Goal: Task Accomplishment & Management: Manage account settings

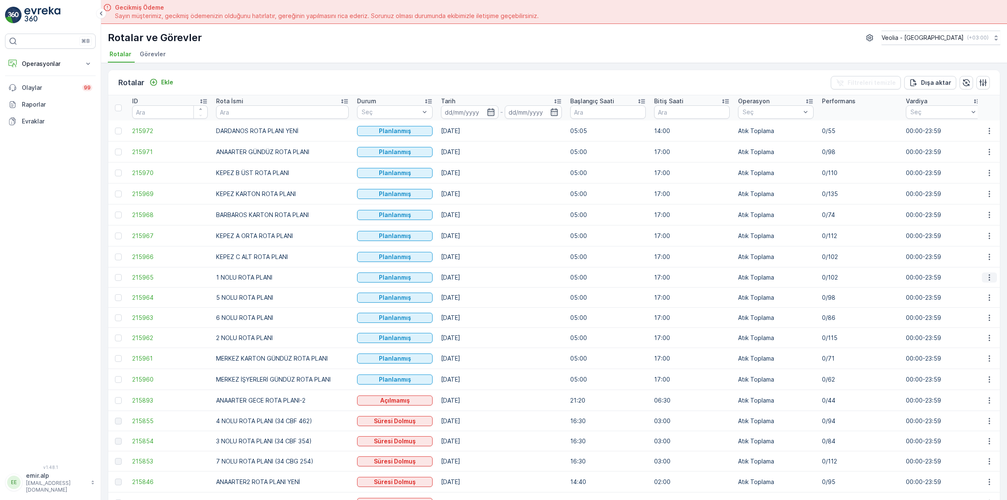
click at [989, 282] on button "button" at bounding box center [989, 277] width 15 height 10
click at [963, 328] on span "Atanan Kişiyi Değiştir" at bounding box center [965, 325] width 59 height 8
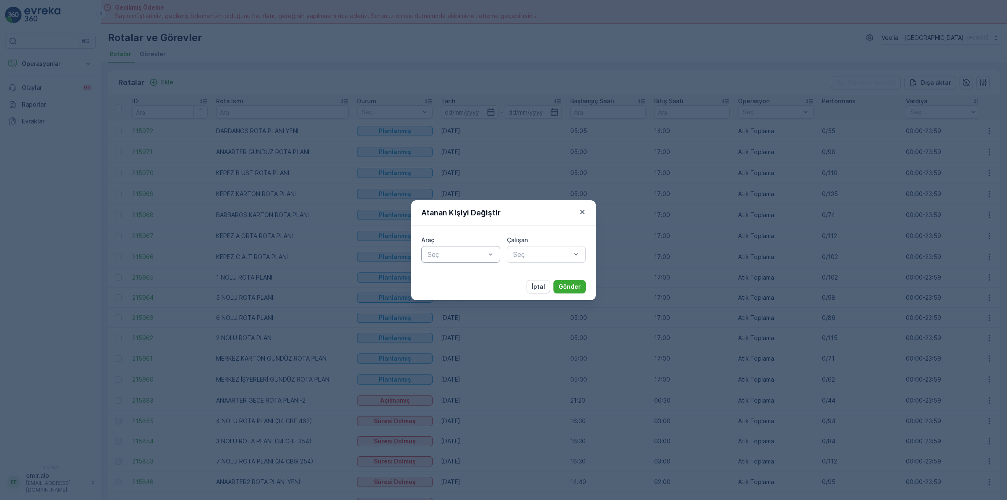
click at [448, 251] on div at bounding box center [457, 254] width 60 height 8
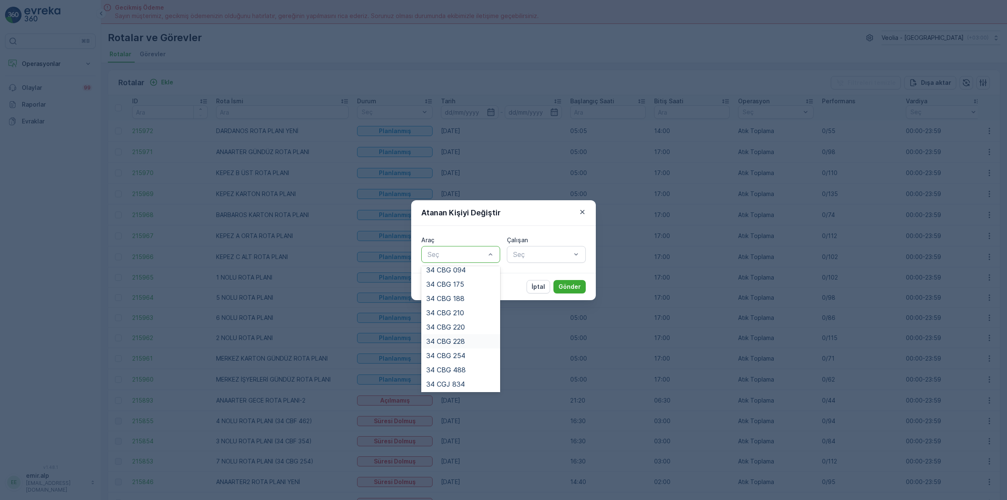
scroll to position [157, 0]
click at [454, 344] on span "34 KJL 428" at bounding box center [444, 346] width 37 height 8
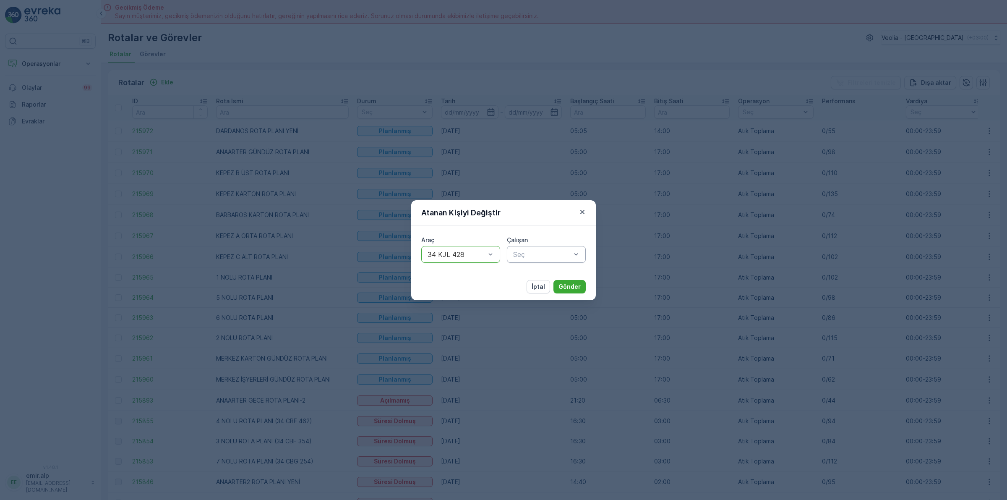
click at [542, 257] on div at bounding box center [542, 254] width 60 height 8
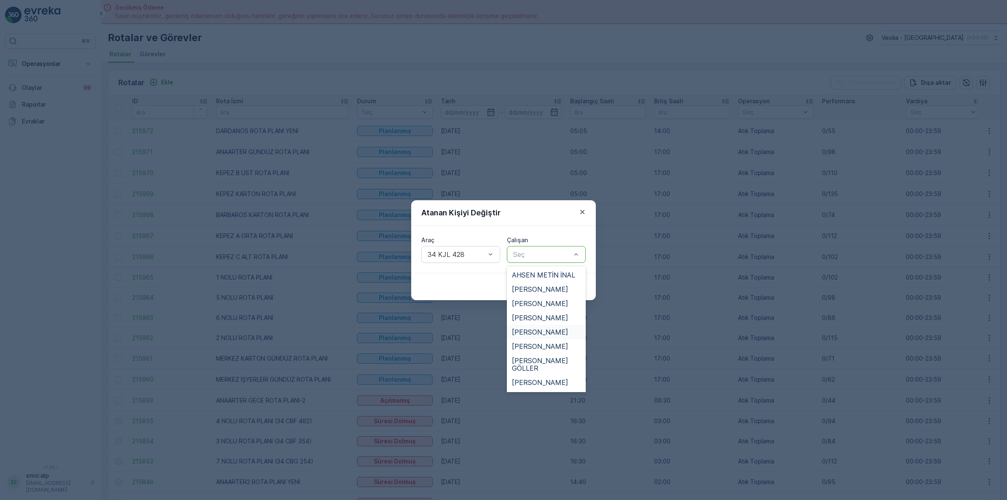
scroll to position [52, 0]
click at [538, 323] on div "[PERSON_NAME]" at bounding box center [546, 330] width 79 height 14
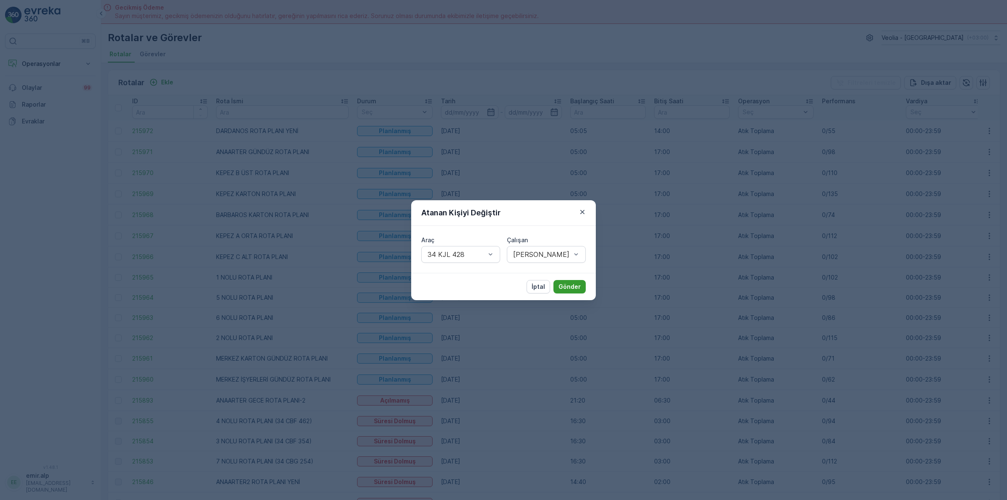
click at [565, 284] on p "Gönder" at bounding box center [569, 286] width 22 height 8
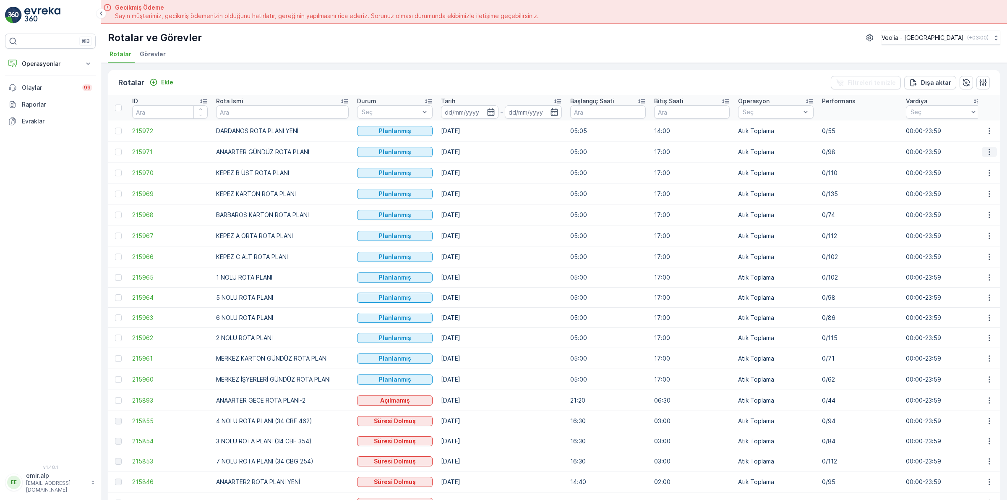
click at [990, 150] on icon "button" at bounding box center [989, 152] width 8 height 8
click at [965, 208] on ul "Daha fazla ayrıntı görün Rota Takibini Görüntüle Tarihçe Atanan Kişiyi Değiştir…" at bounding box center [969, 190] width 77 height 66
click at [965, 201] on span "Atanan Kişiyi Değiştir" at bounding box center [965, 200] width 59 height 8
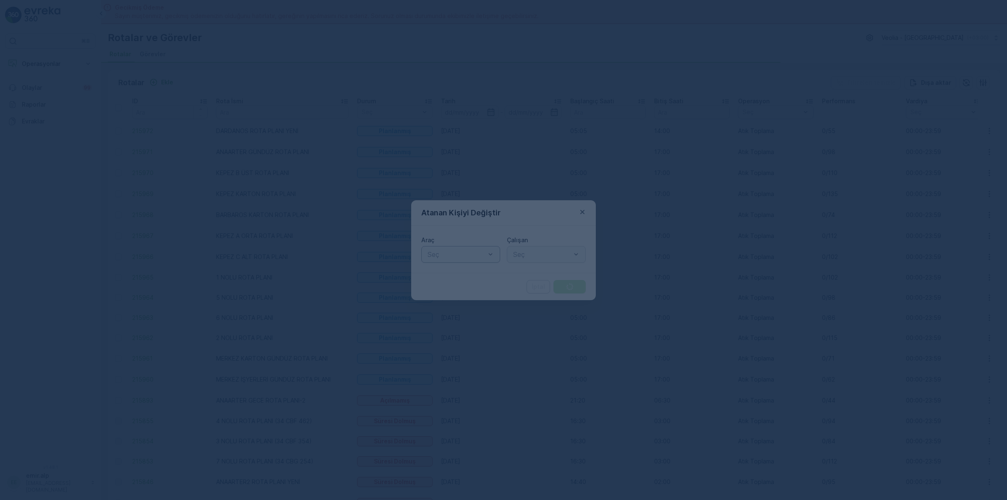
click at [439, 254] on div at bounding box center [457, 254] width 60 height 8
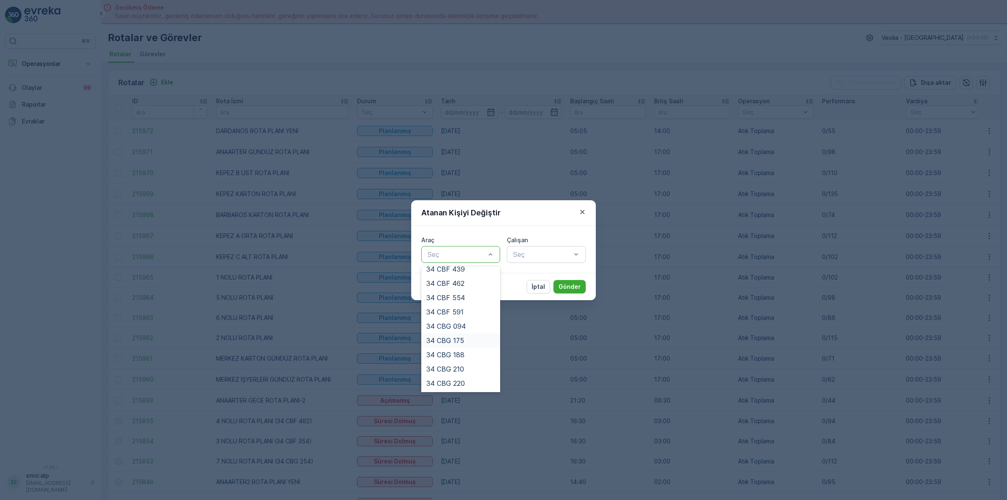
scroll to position [191, 0]
click at [461, 385] on span "34 NJA 886" at bounding box center [445, 384] width 39 height 8
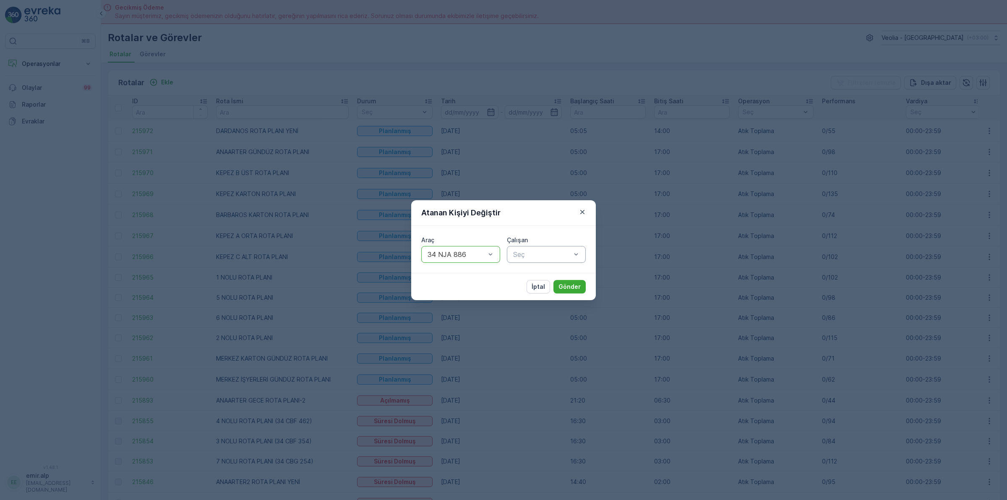
click at [545, 248] on div "Seç" at bounding box center [546, 254] width 79 height 17
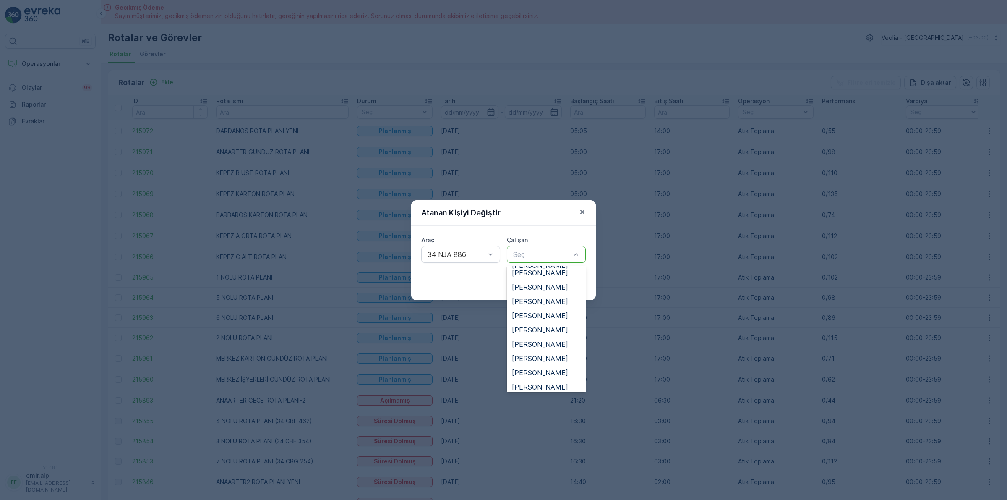
scroll to position [262, 0]
click at [549, 324] on span "[PERSON_NAME]" at bounding box center [540, 328] width 56 height 8
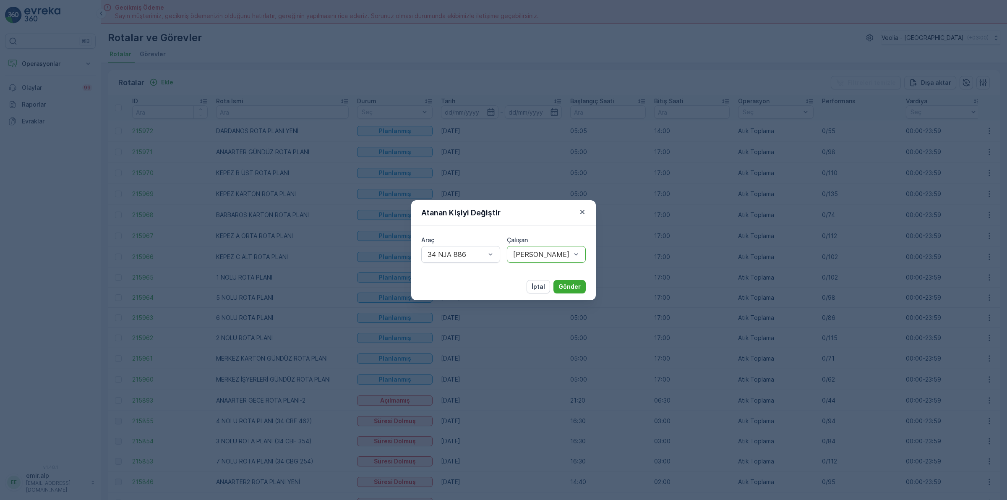
click at [590, 277] on div "İptal Gönder" at bounding box center [503, 286] width 185 height 27
click at [577, 280] on button "Gönder" at bounding box center [569, 286] width 32 height 13
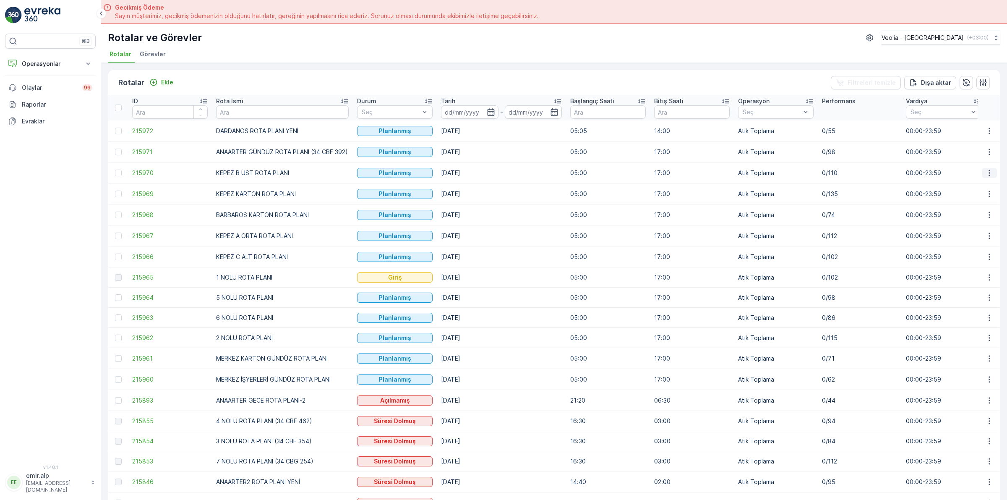
click at [985, 171] on icon "button" at bounding box center [989, 173] width 8 height 8
click at [982, 216] on span "Atanan Kişiyi Değiştir" at bounding box center [965, 220] width 59 height 8
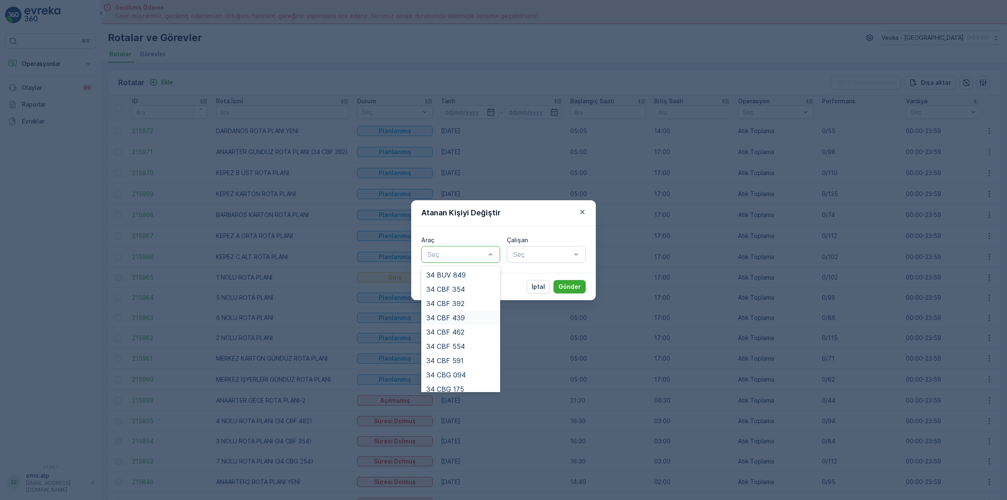
click at [476, 314] on div "34 CBF 439" at bounding box center [460, 318] width 69 height 8
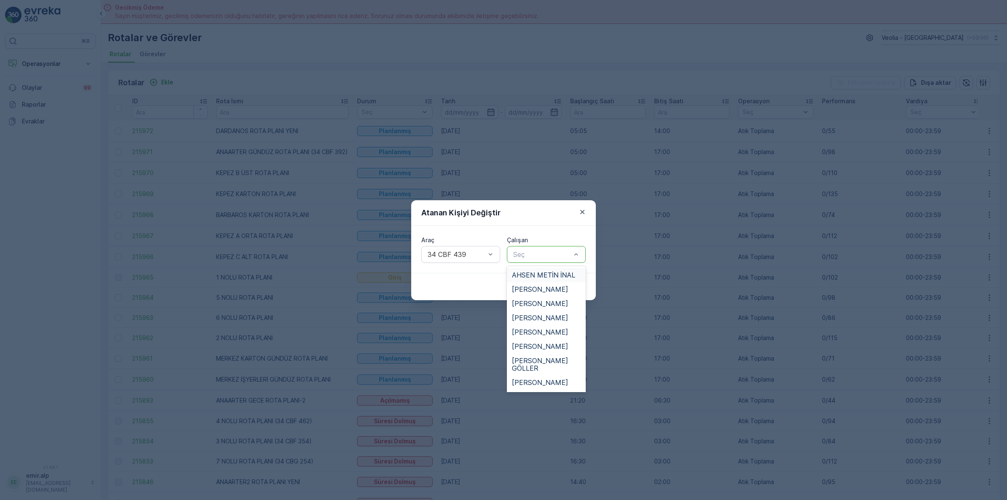
click at [547, 253] on div at bounding box center [542, 254] width 60 height 8
click at [542, 327] on div "FERHAT AY" at bounding box center [546, 334] width 79 height 14
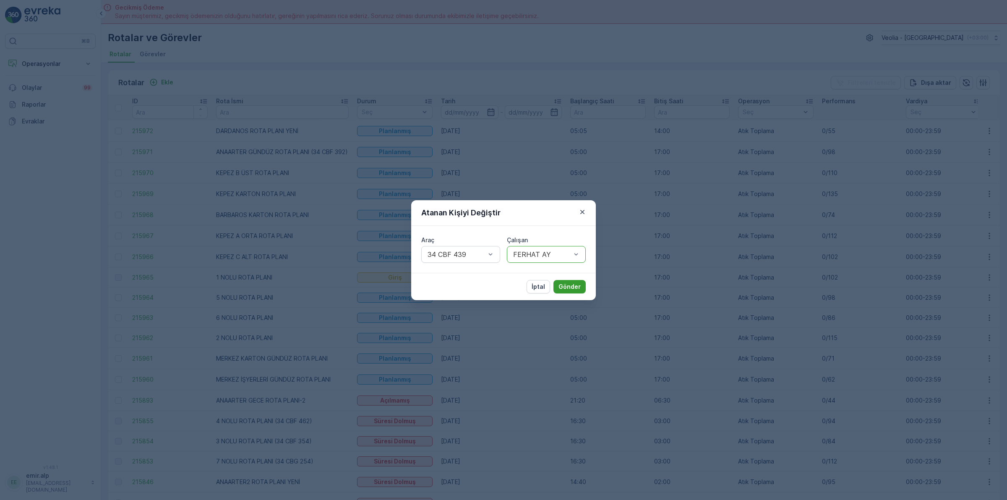
click at [561, 292] on button "Gönder" at bounding box center [569, 286] width 32 height 13
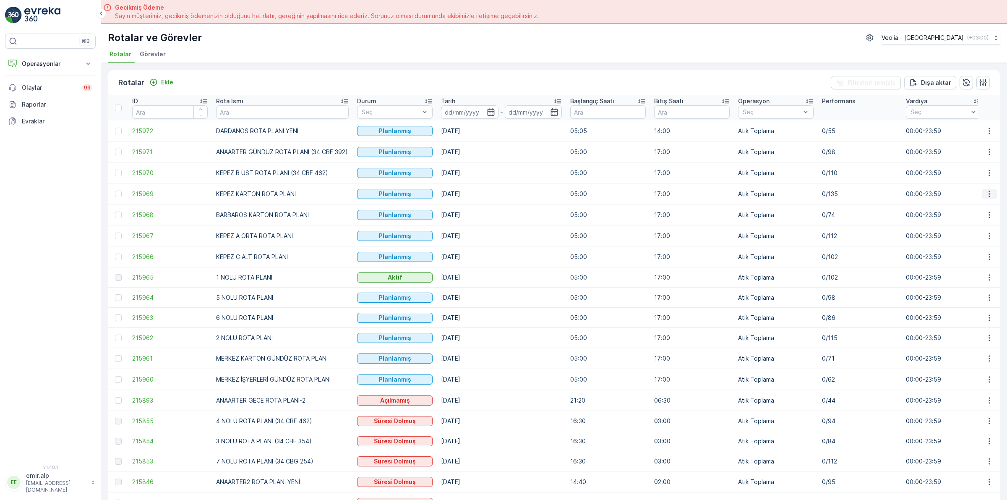
click at [986, 195] on icon "button" at bounding box center [989, 194] width 8 height 8
click at [983, 247] on div "Atanan Kişiyi Değiştir" at bounding box center [969, 242] width 73 height 12
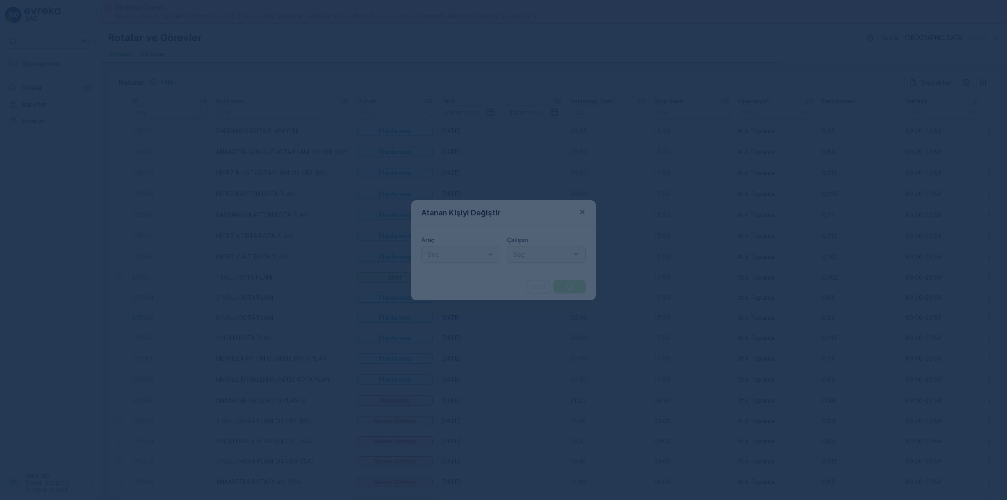
click at [445, 261] on div "Seç" at bounding box center [460, 254] width 79 height 17
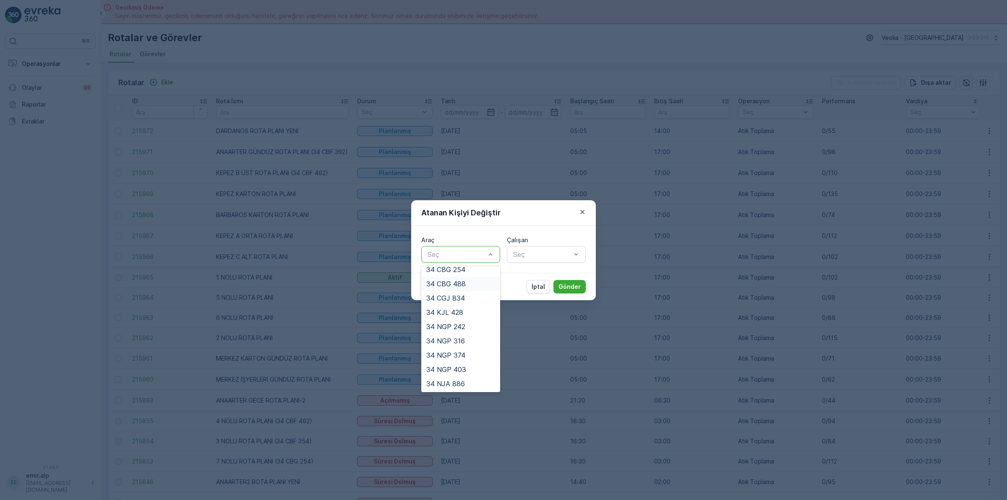
scroll to position [138, 0]
click at [464, 292] on span "34 CBG 220" at bounding box center [445, 293] width 39 height 8
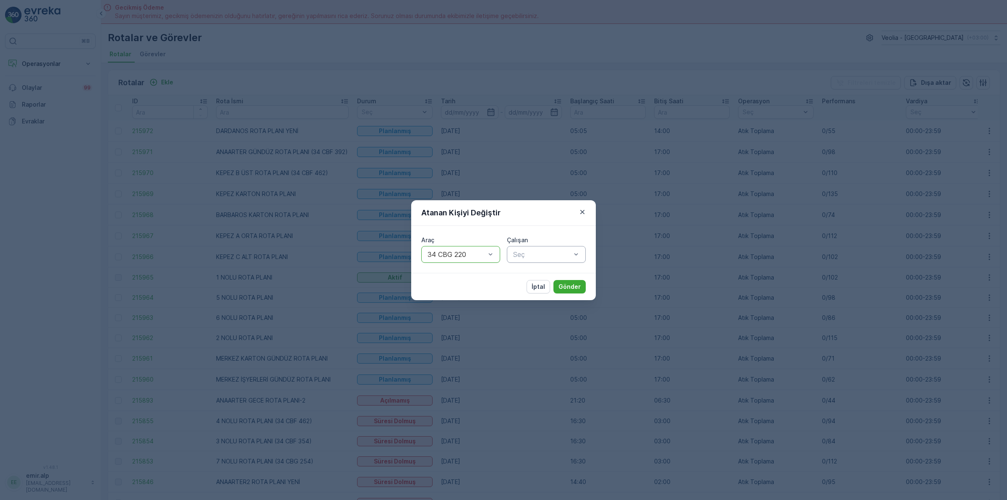
click at [516, 261] on div "Seç" at bounding box center [546, 254] width 79 height 17
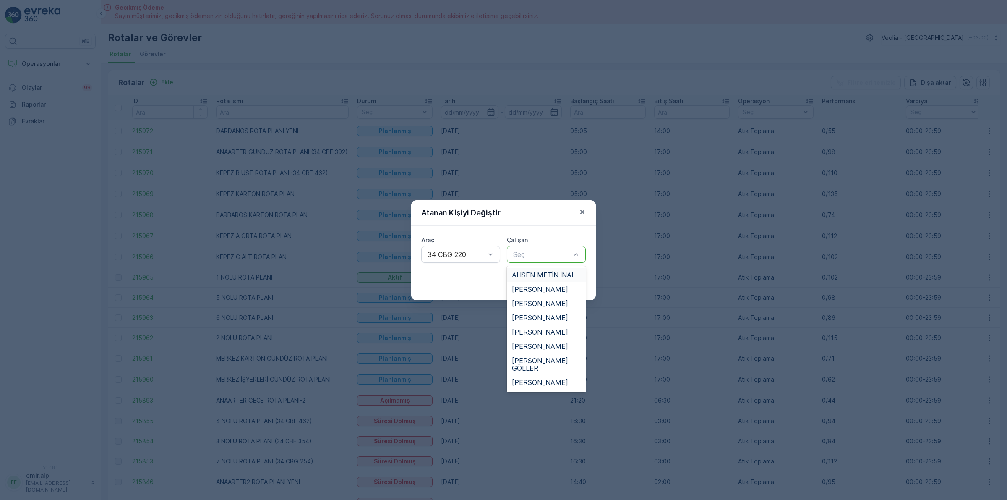
click at [540, 274] on span "AHSEN METİN İNAL" at bounding box center [543, 275] width 63 height 8
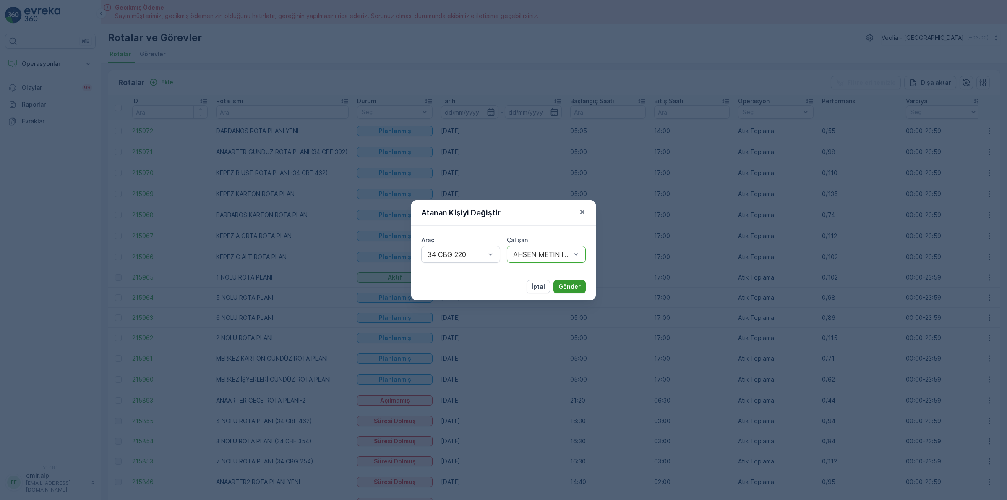
click at [558, 286] on button "Gönder" at bounding box center [569, 286] width 32 height 13
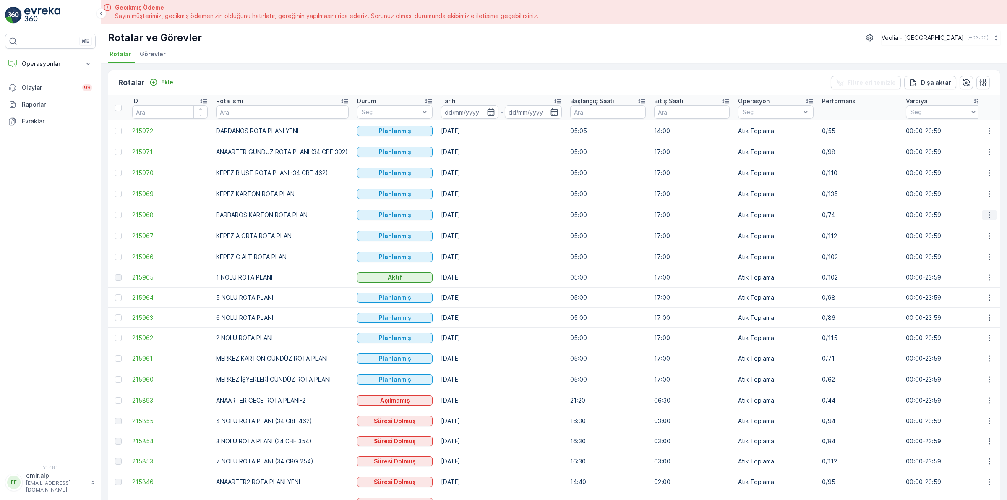
click at [982, 216] on button "button" at bounding box center [989, 215] width 15 height 10
click at [980, 259] on span "Atanan Kişiyi Değiştir" at bounding box center [965, 262] width 59 height 8
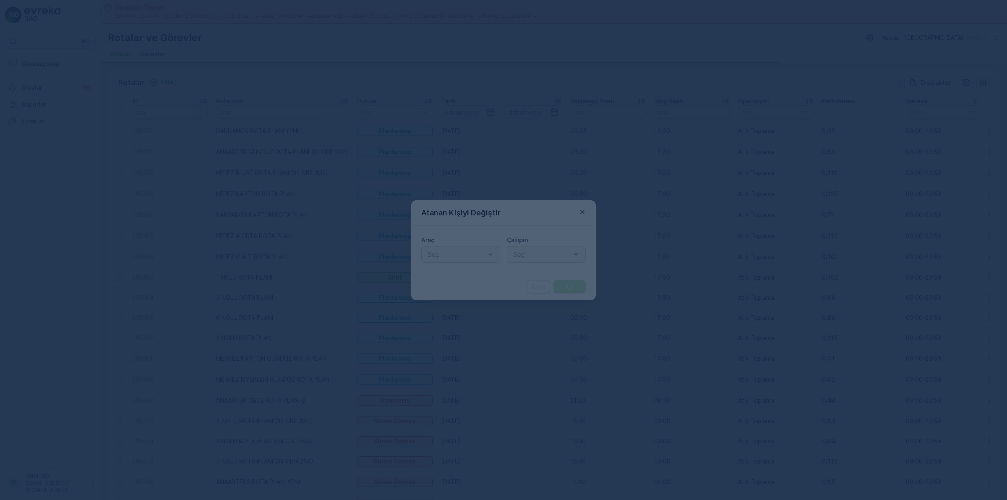
click at [432, 250] on div at bounding box center [457, 254] width 60 height 8
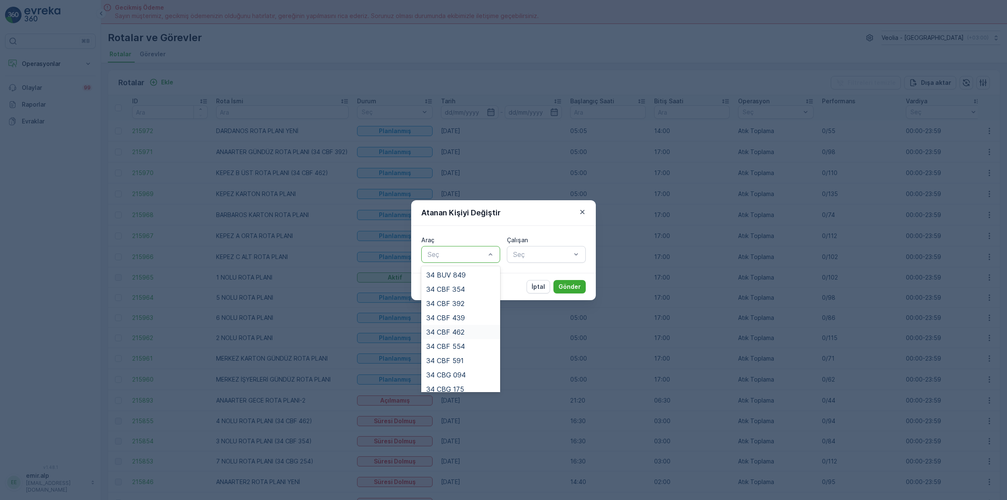
click at [466, 330] on div "34 CBF 462" at bounding box center [460, 332] width 69 height 8
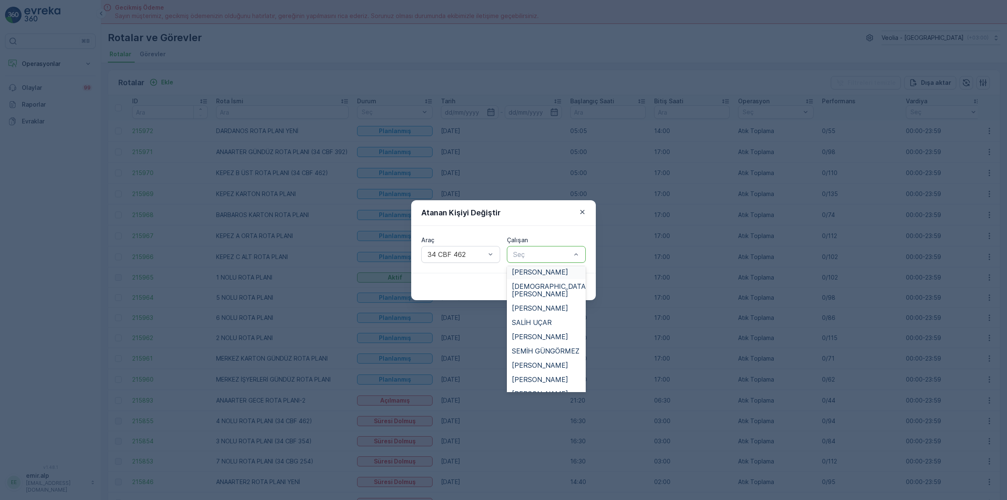
scroll to position [420, 0]
click at [528, 331] on span "[PERSON_NAME]" at bounding box center [540, 335] width 56 height 8
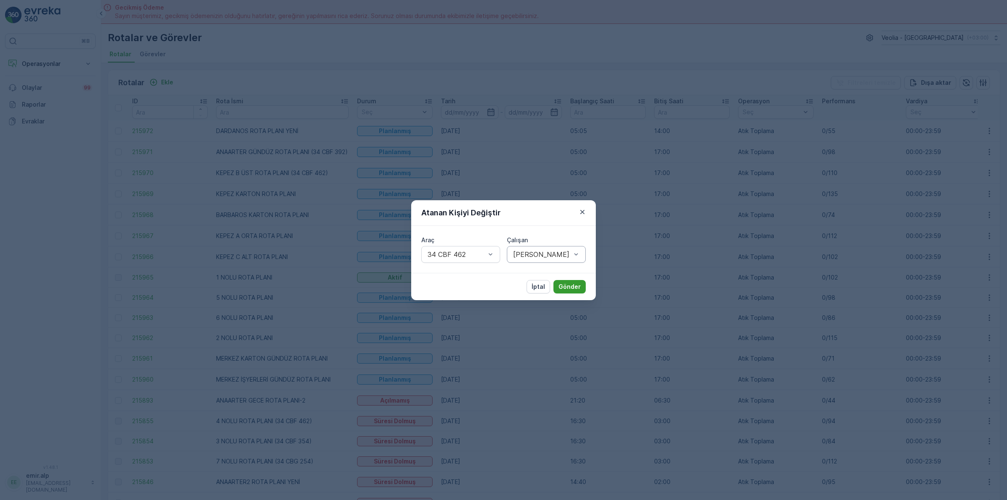
click at [574, 289] on p "Gönder" at bounding box center [569, 286] width 22 height 8
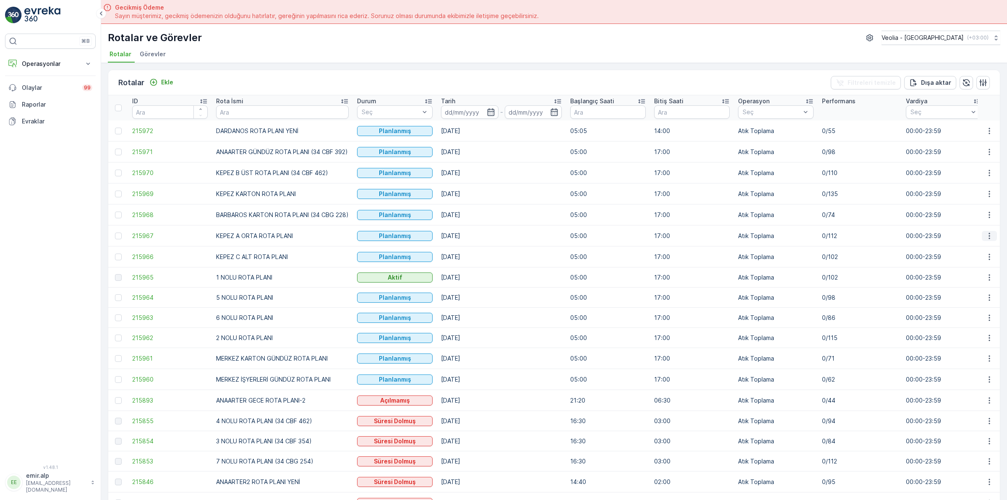
click at [982, 238] on button "button" at bounding box center [989, 236] width 15 height 10
click at [984, 277] on div "Tarihçe" at bounding box center [969, 272] width 73 height 12
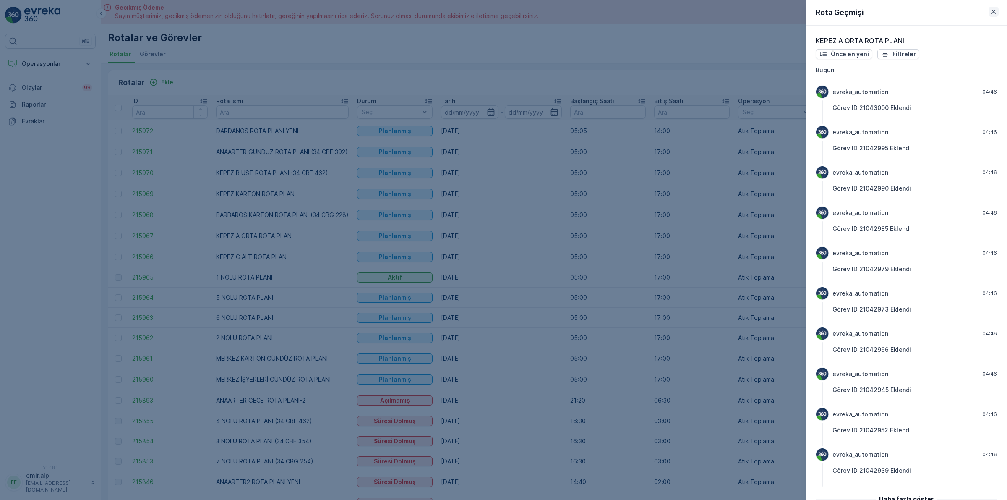
click at [995, 15] on icon "button" at bounding box center [993, 12] width 8 height 8
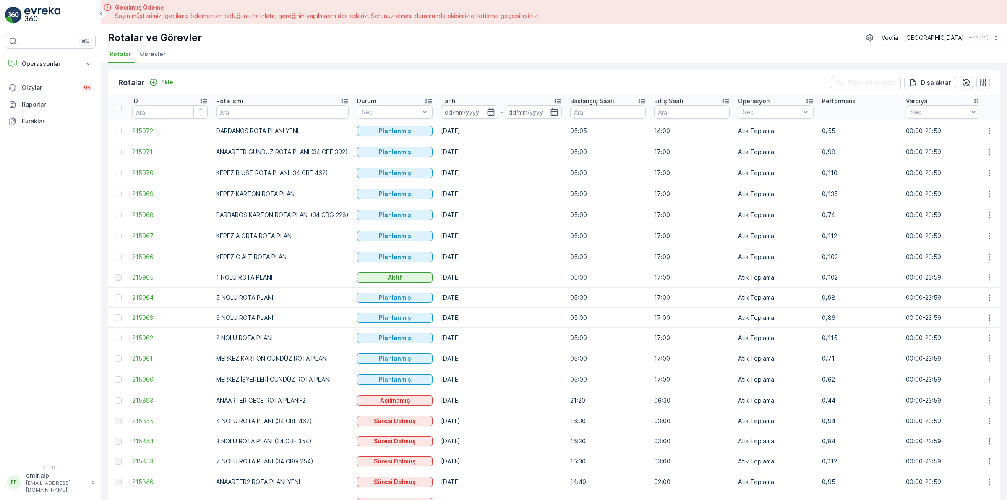
click at [978, 235] on td at bounding box center [989, 235] width 23 height 21
click at [985, 240] on icon "button" at bounding box center [989, 236] width 8 height 8
click at [972, 285] on span "Atanan Kişiyi Değiştir" at bounding box center [965, 284] width 59 height 8
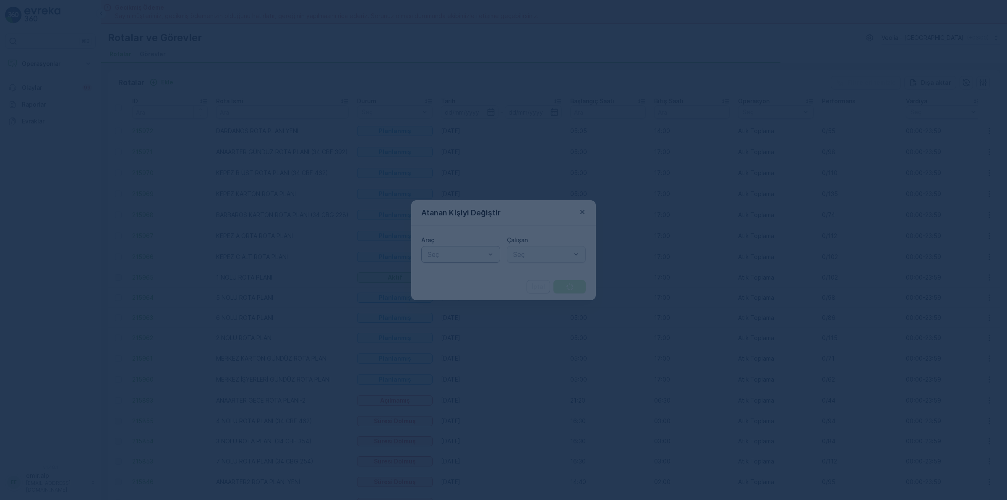
click at [460, 252] on div at bounding box center [457, 254] width 60 height 8
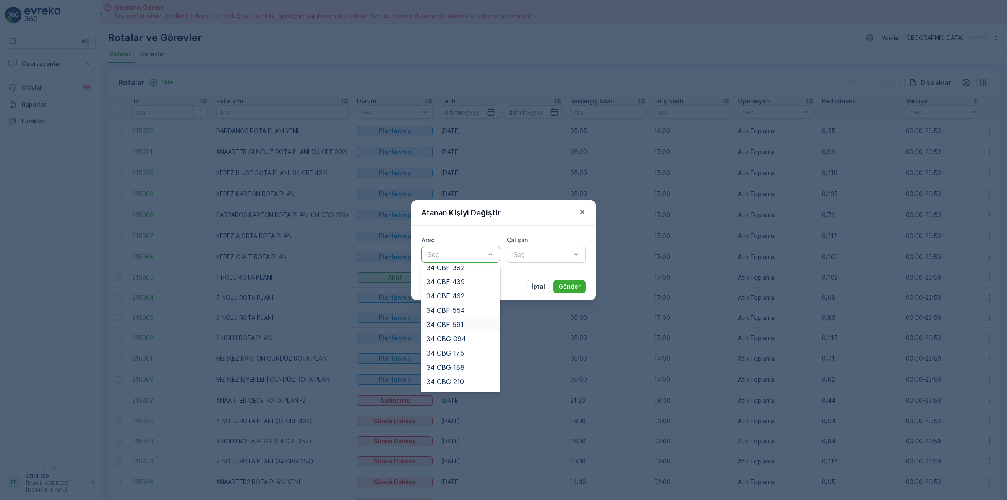
scroll to position [105, 0]
click at [457, 343] on span "34 CBG 228" at bounding box center [445, 341] width 39 height 8
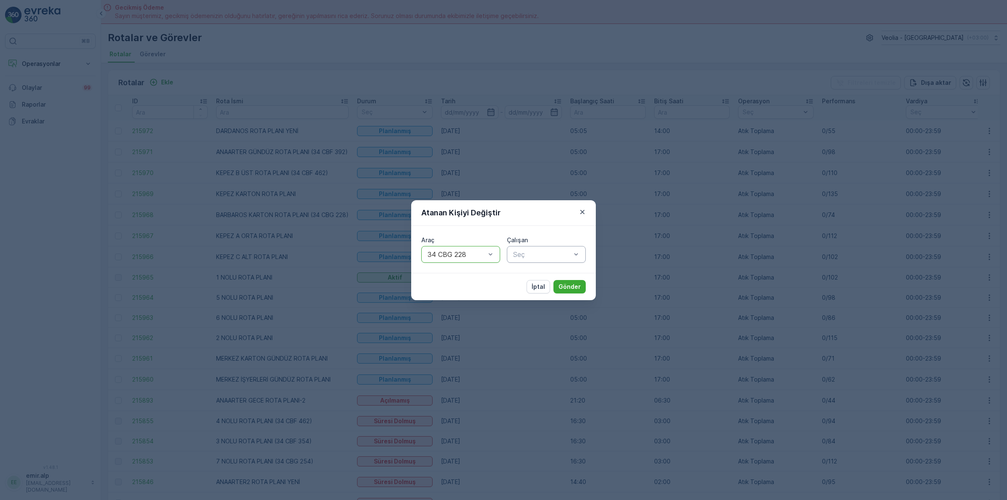
click at [551, 256] on div at bounding box center [542, 254] width 60 height 8
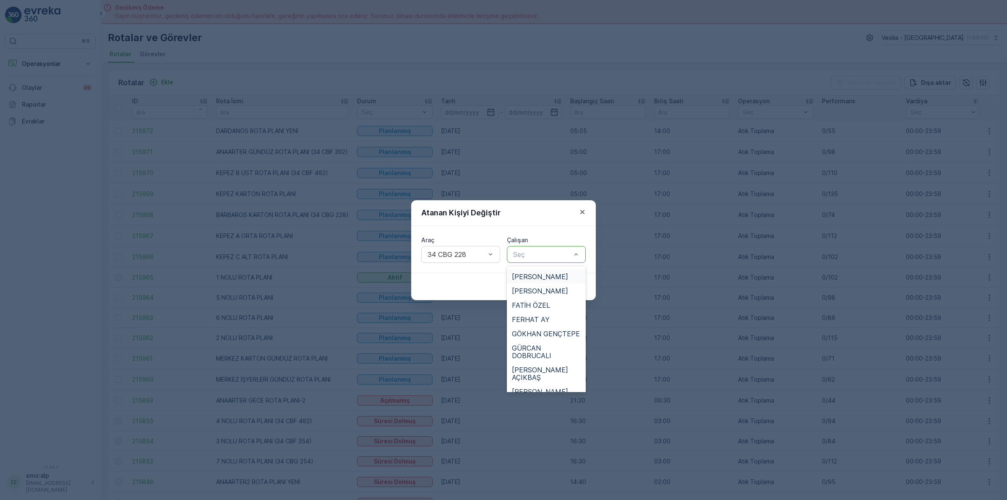
scroll to position [157, 0]
click at [537, 401] on span "[PERSON_NAME]" at bounding box center [540, 405] width 56 height 8
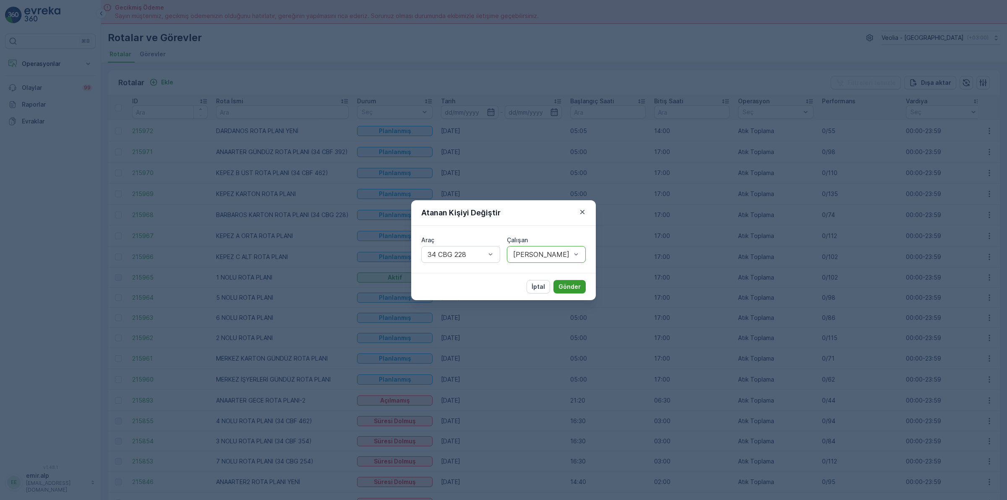
click at [567, 288] on p "Gönder" at bounding box center [569, 286] width 22 height 8
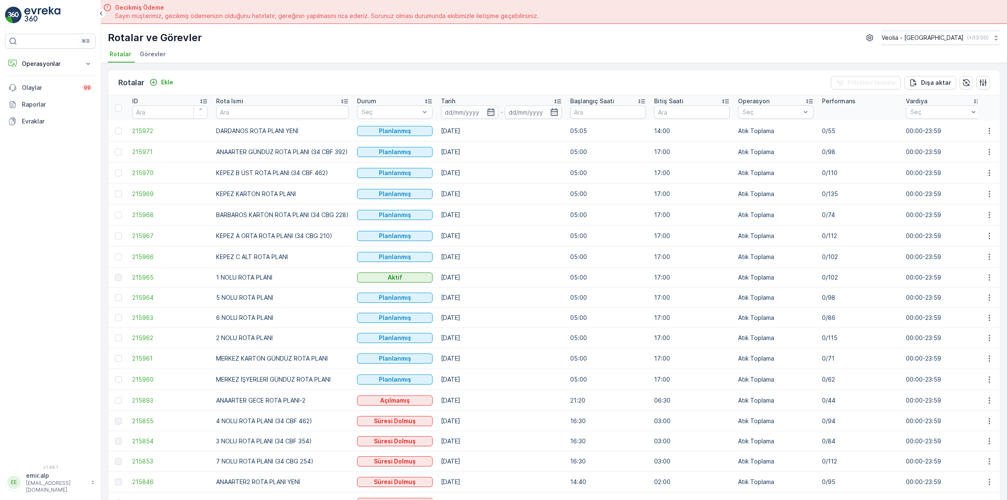
click at [974, 254] on td "00:00-23:59" at bounding box center [944, 256] width 84 height 21
click at [991, 257] on icon "button" at bounding box center [989, 257] width 8 height 8
click at [986, 304] on span "Atanan Kişiyi Değiştir" at bounding box center [965, 305] width 59 height 8
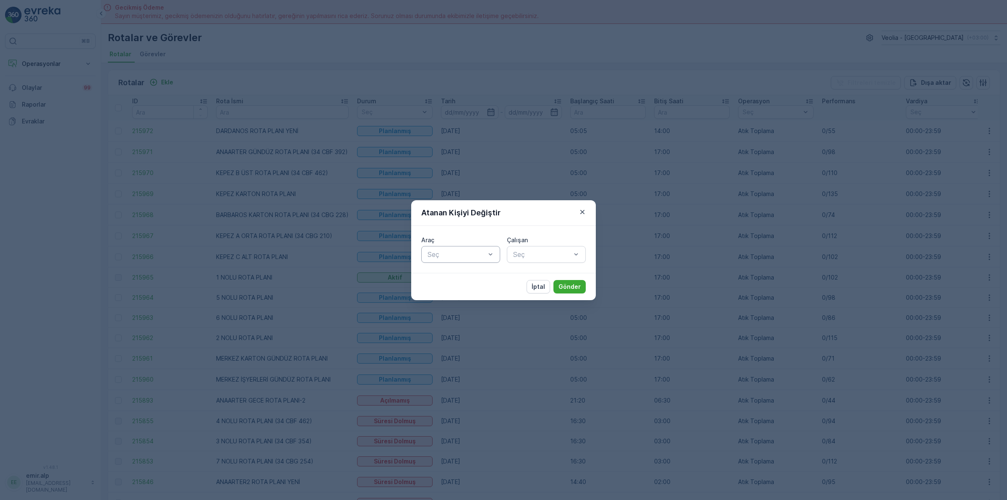
click at [461, 252] on div at bounding box center [457, 254] width 60 height 8
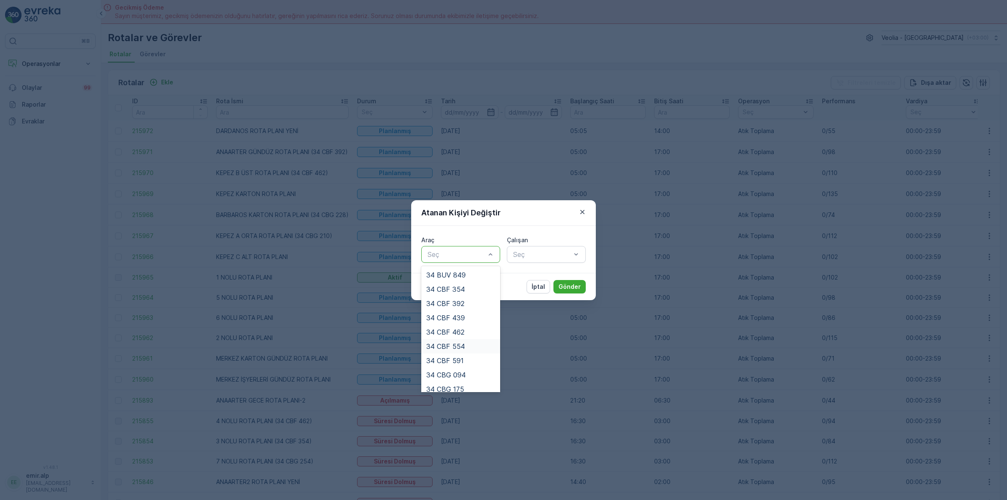
click at [471, 339] on div "34 CBF 554" at bounding box center [460, 346] width 79 height 14
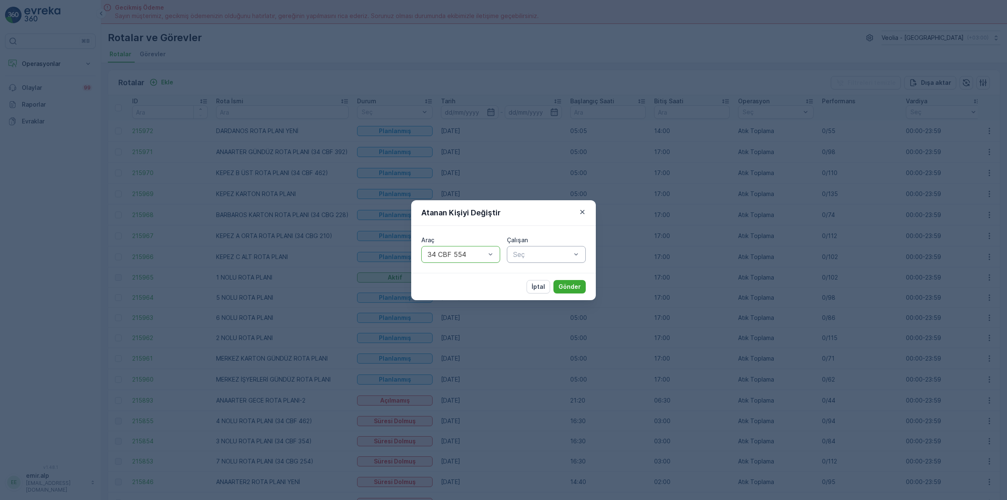
click at [540, 252] on div at bounding box center [542, 254] width 60 height 8
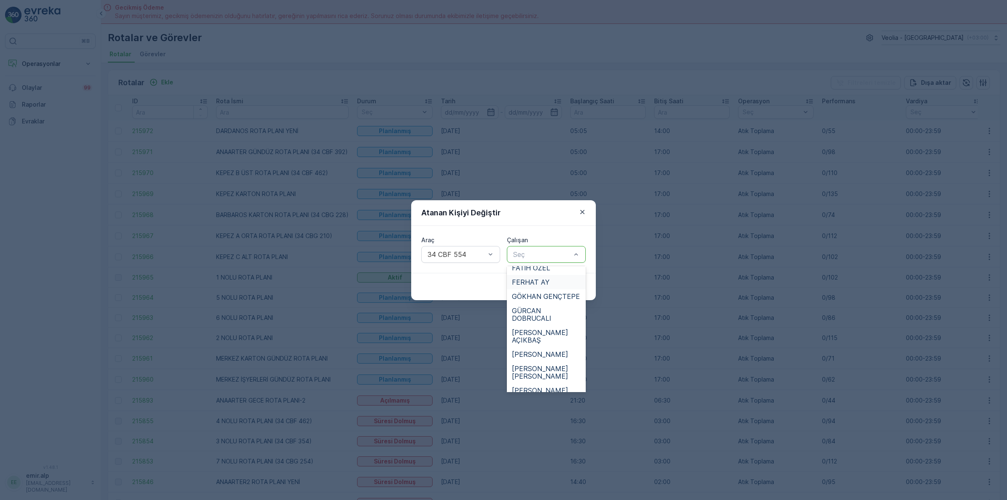
click at [548, 278] on div "FERHAT AY" at bounding box center [546, 282] width 69 height 8
click at [556, 256] on div at bounding box center [542, 254] width 60 height 8
click at [542, 334] on span "[PERSON_NAME]" at bounding box center [540, 338] width 56 height 8
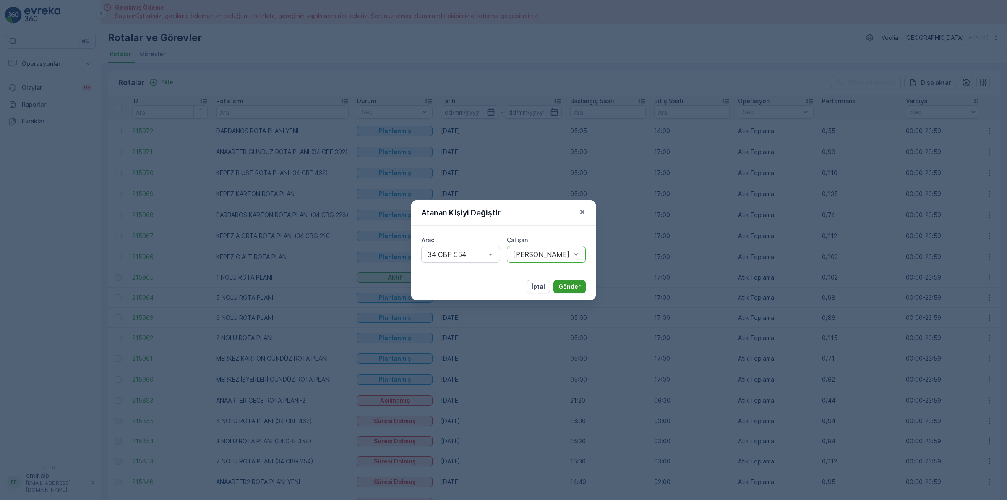
click at [568, 288] on p "Gönder" at bounding box center [569, 286] width 22 height 8
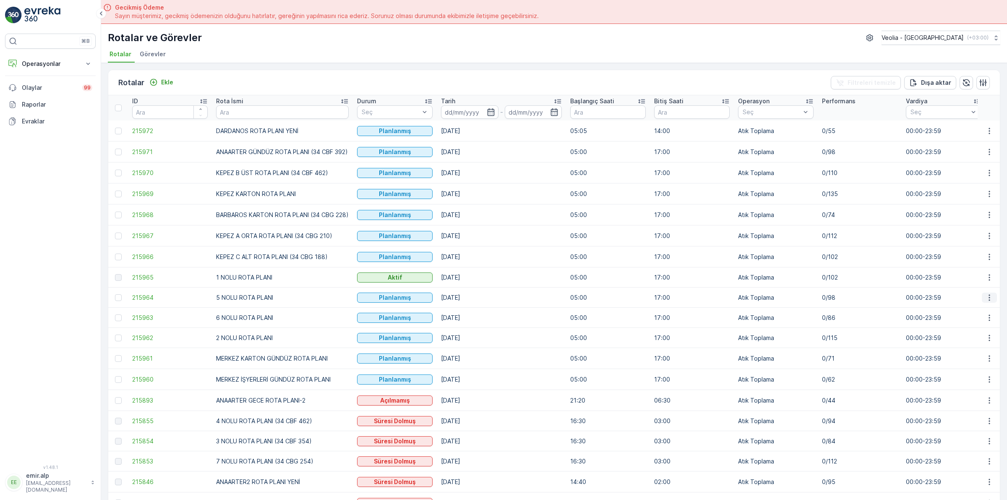
click at [991, 298] on icon "button" at bounding box center [989, 297] width 8 height 8
click at [968, 345] on span "Atanan Kişiyi Değiştir" at bounding box center [965, 346] width 59 height 8
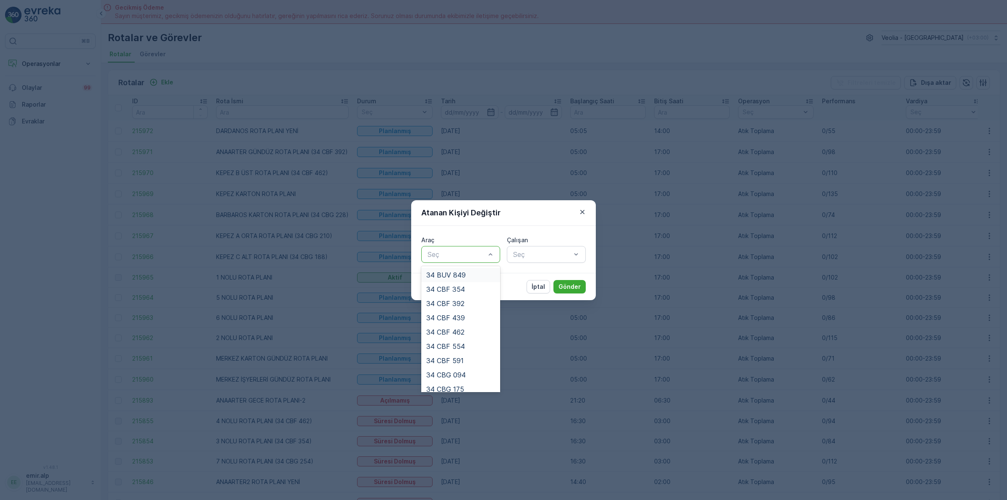
click at [451, 246] on div "Seç" at bounding box center [460, 254] width 79 height 17
click at [471, 346] on div "34 NGP 316" at bounding box center [460, 341] width 79 height 14
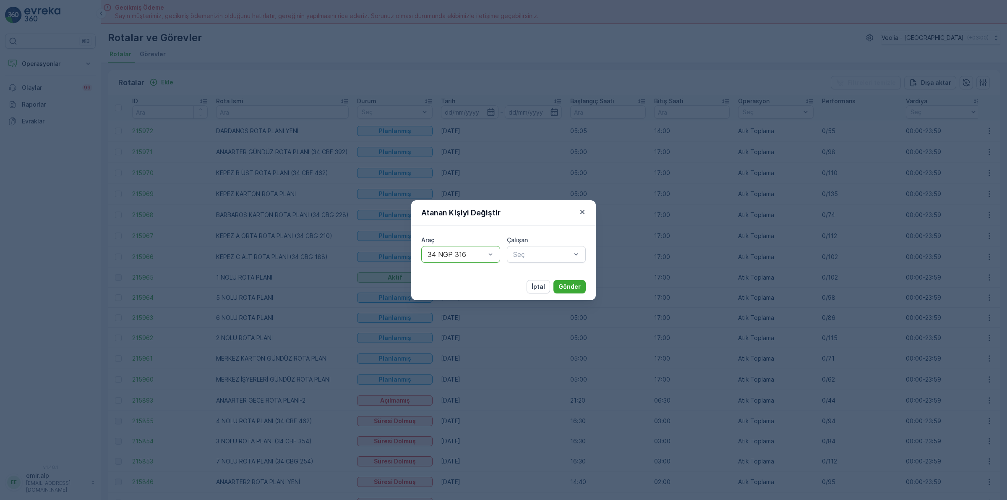
click at [483, 256] on div at bounding box center [457, 254] width 60 height 8
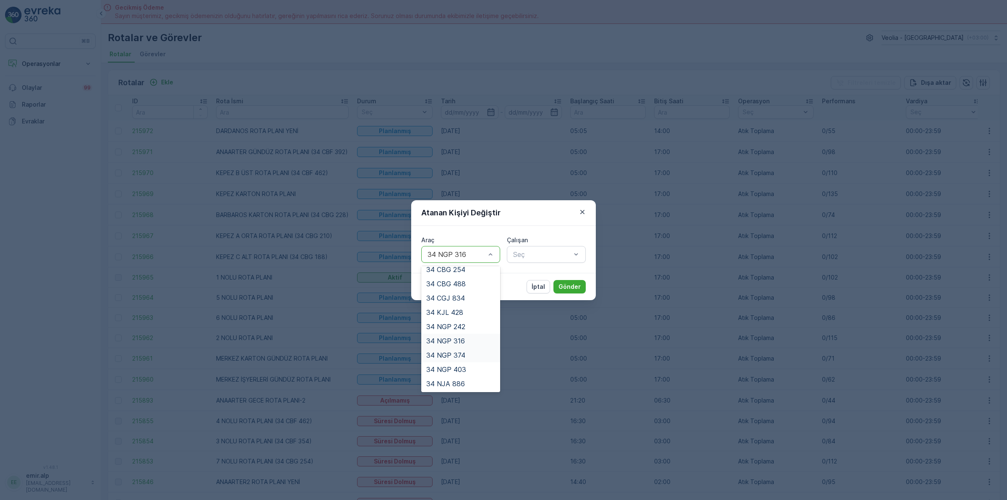
click at [462, 355] on span "34 NGP 374" at bounding box center [445, 355] width 39 height 8
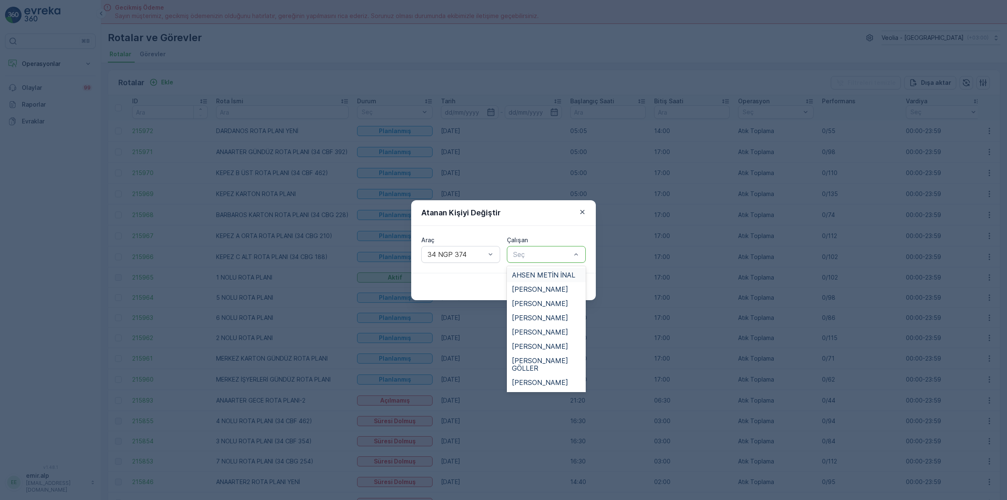
click at [531, 255] on div at bounding box center [542, 254] width 60 height 8
click at [546, 389] on div "[PERSON_NAME]" at bounding box center [546, 396] width 79 height 14
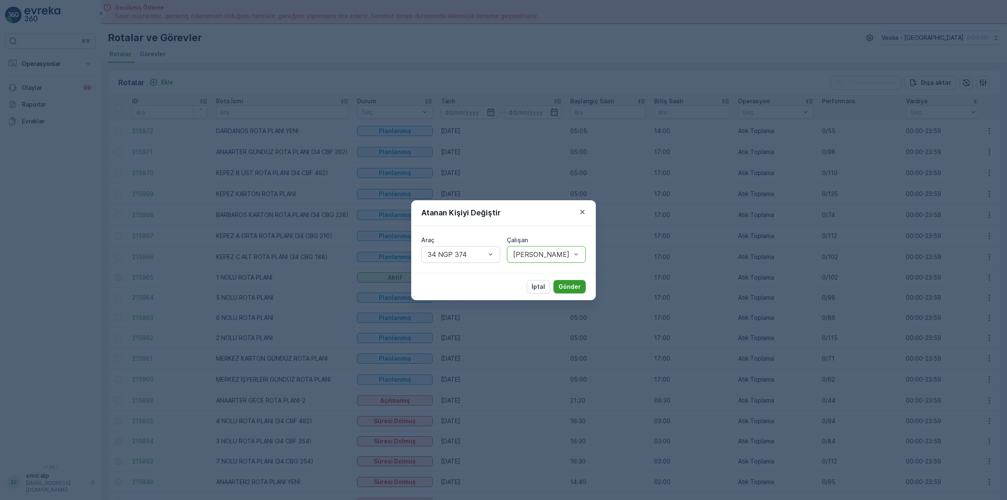
click at [565, 280] on button "Gönder" at bounding box center [569, 286] width 32 height 13
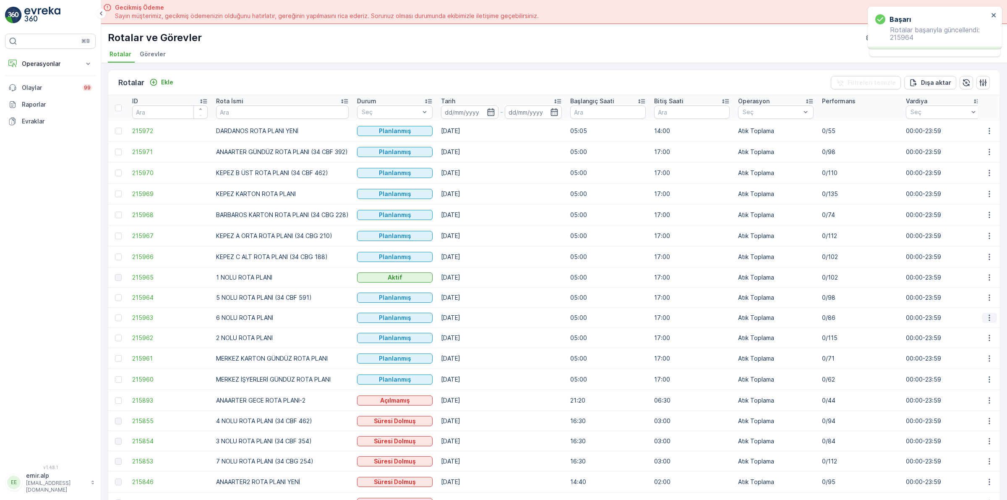
click at [988, 318] on icon "button" at bounding box center [989, 317] width 8 height 8
click at [983, 366] on span "Atanan Kişiyi Değiştir" at bounding box center [965, 366] width 59 height 8
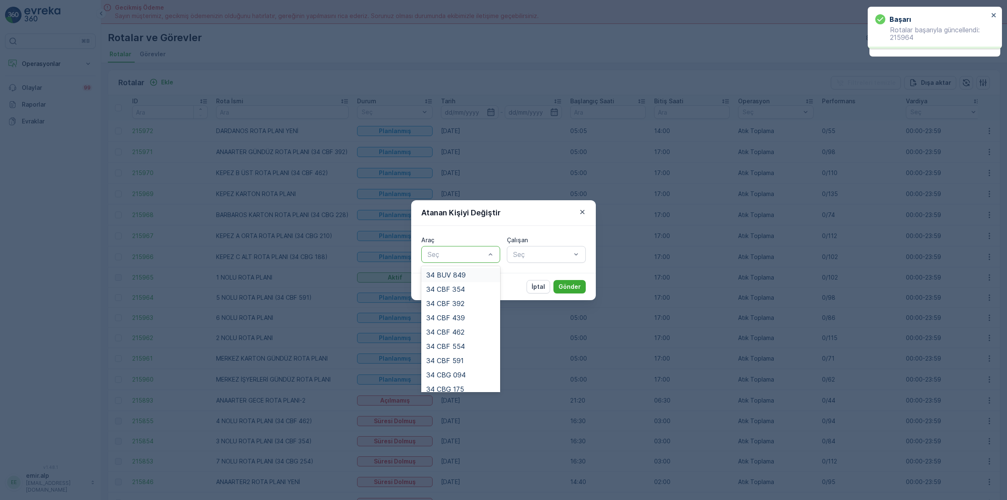
click at [451, 251] on div at bounding box center [457, 254] width 60 height 8
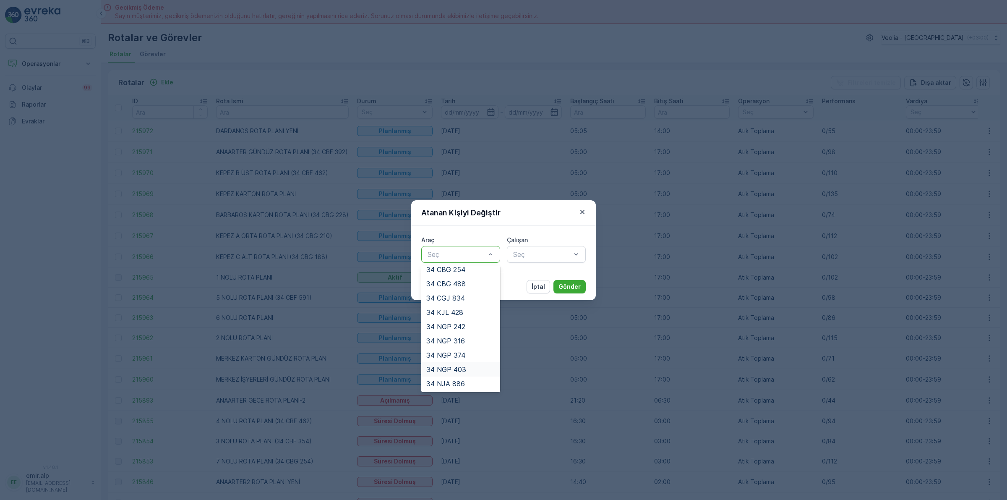
click at [458, 362] on div "34 NGP 403" at bounding box center [460, 369] width 79 height 14
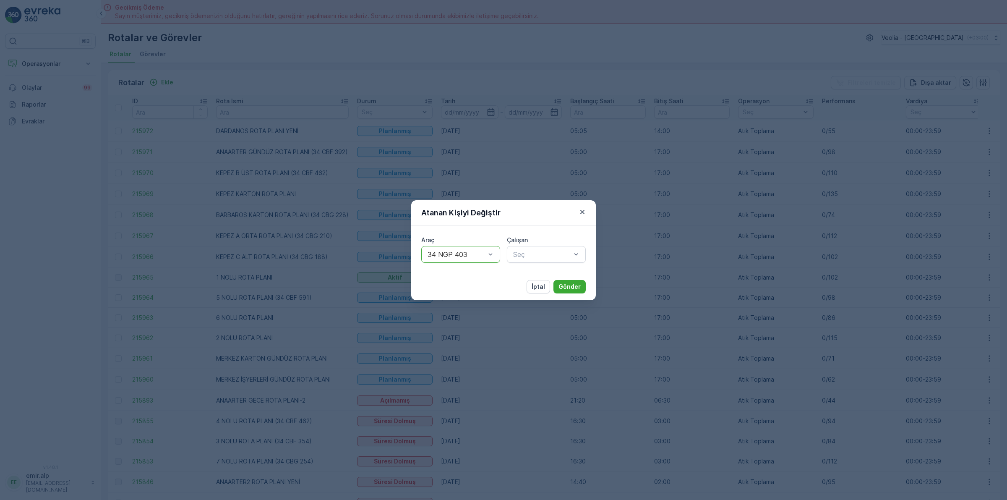
click at [520, 241] on label "Çalışan" at bounding box center [517, 239] width 21 height 7
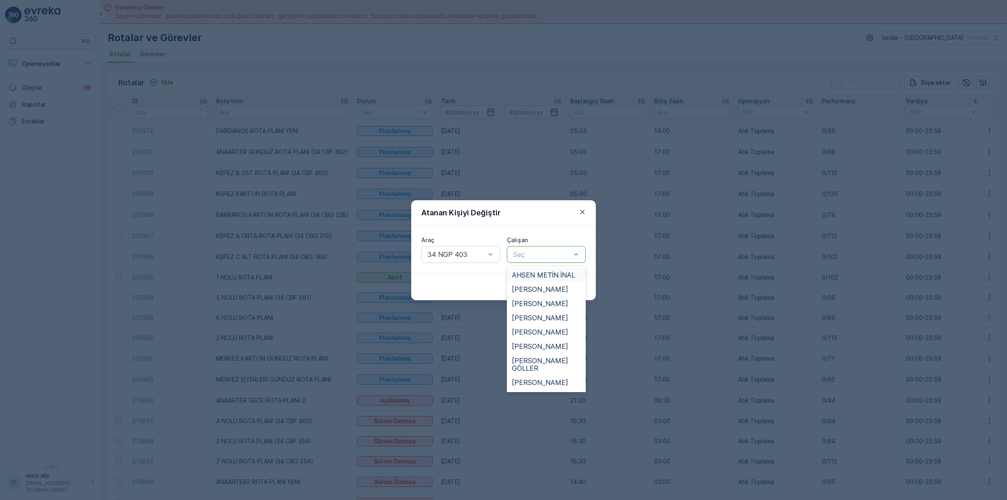
click at [521, 247] on div "Seç" at bounding box center [546, 254] width 79 height 17
click at [543, 347] on div "[PERSON_NAME]" at bounding box center [546, 354] width 79 height 14
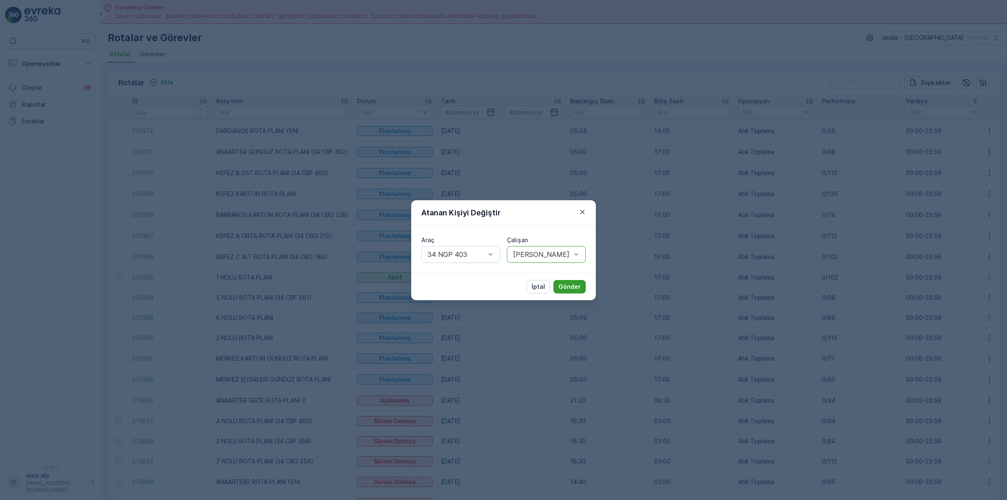
click at [579, 286] on p "Gönder" at bounding box center [569, 286] width 22 height 8
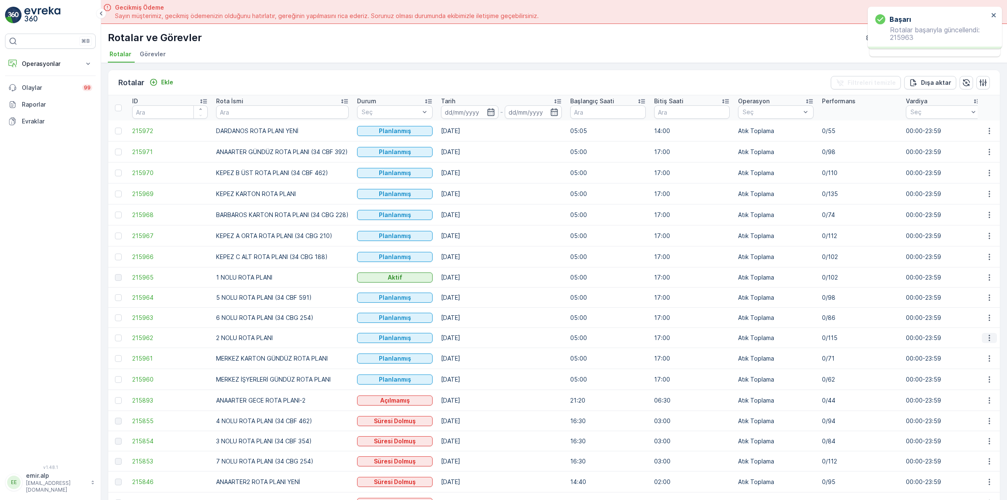
click at [988, 334] on icon "button" at bounding box center [989, 338] width 8 height 8
click at [975, 382] on span "Atanan Kişiyi Değiştir" at bounding box center [965, 386] width 59 height 8
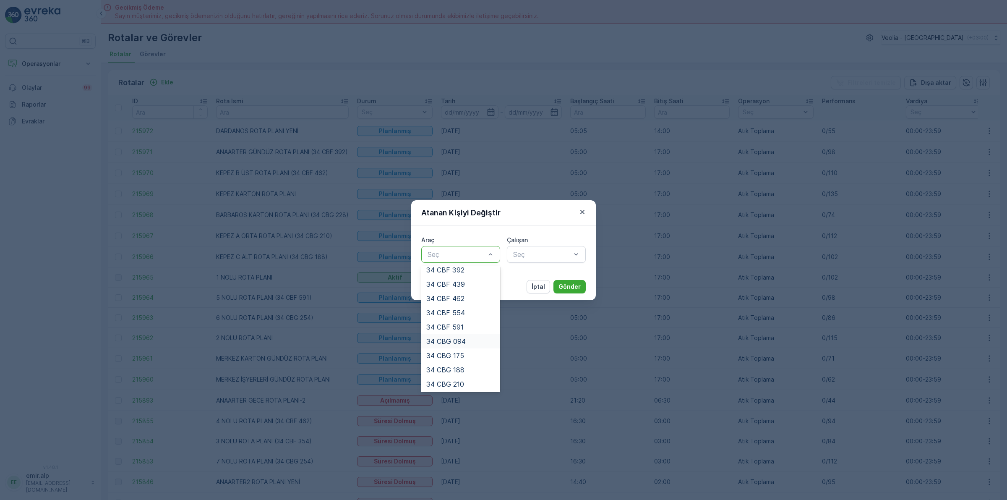
scroll to position [0, 0]
click at [469, 289] on div "34 CBF 354" at bounding box center [460, 289] width 69 height 8
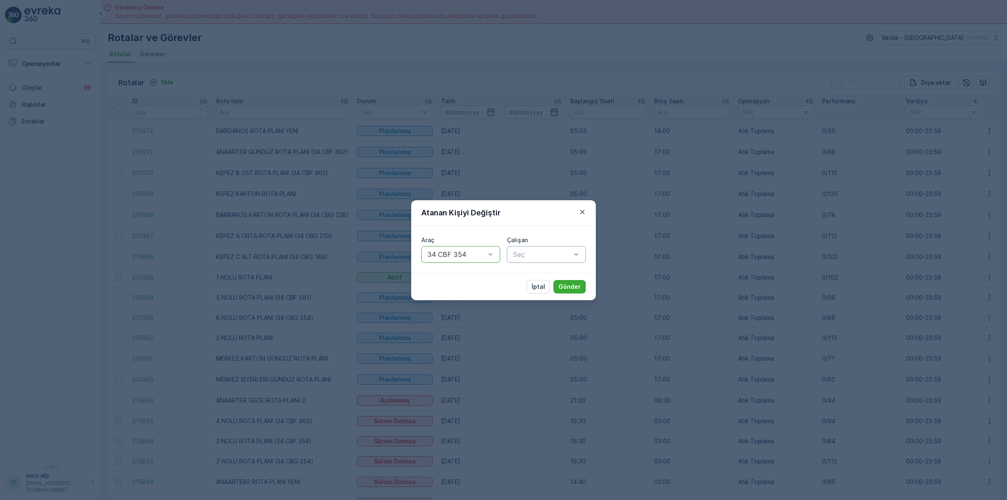
click at [519, 257] on div at bounding box center [542, 254] width 60 height 8
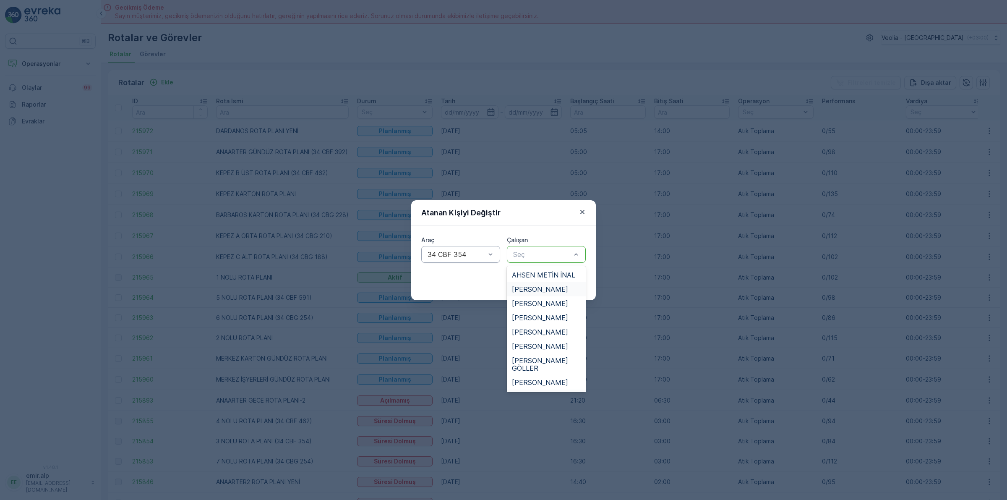
scroll to position [420, 0]
click at [536, 346] on span "SEMİH GÜNGÖRMEZ" at bounding box center [546, 350] width 68 height 8
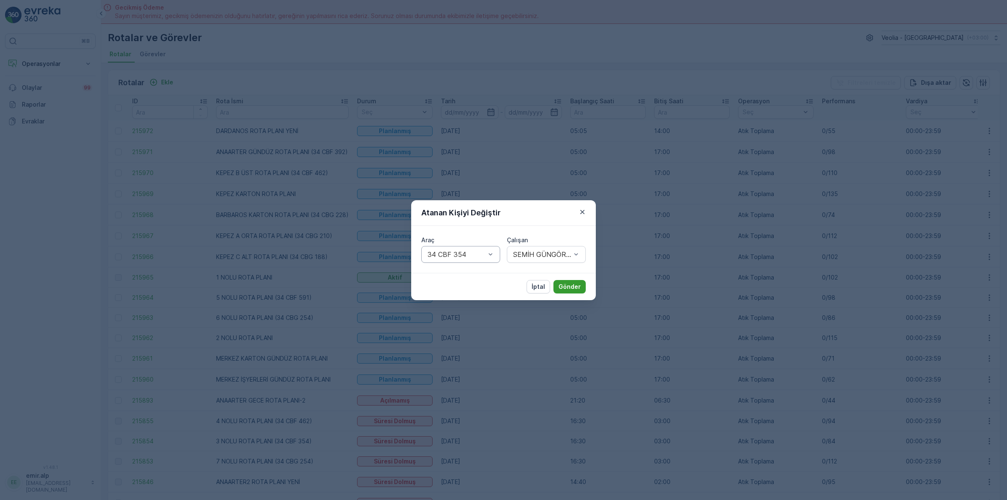
click at [576, 288] on p "Gönder" at bounding box center [569, 286] width 22 height 8
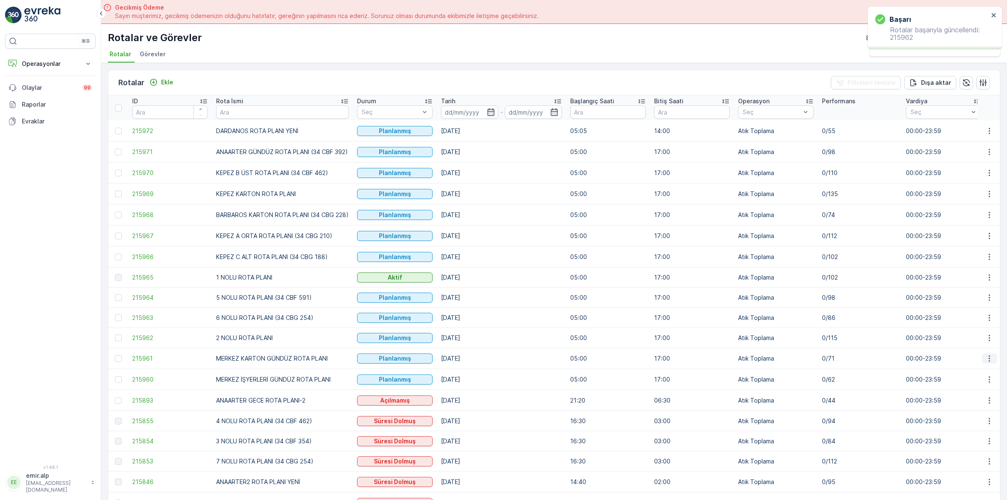
click at [982, 362] on button "button" at bounding box center [989, 358] width 15 height 10
click at [985, 403] on span "Atanan Kişiyi Değiştir" at bounding box center [965, 406] width 59 height 8
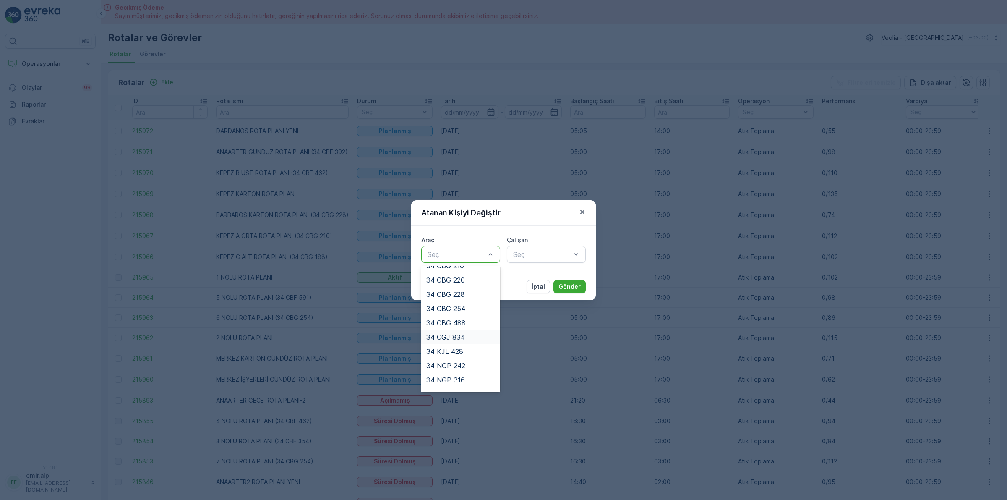
scroll to position [191, 0]
click at [470, 339] on div "34 NGP 316" at bounding box center [460, 341] width 69 height 8
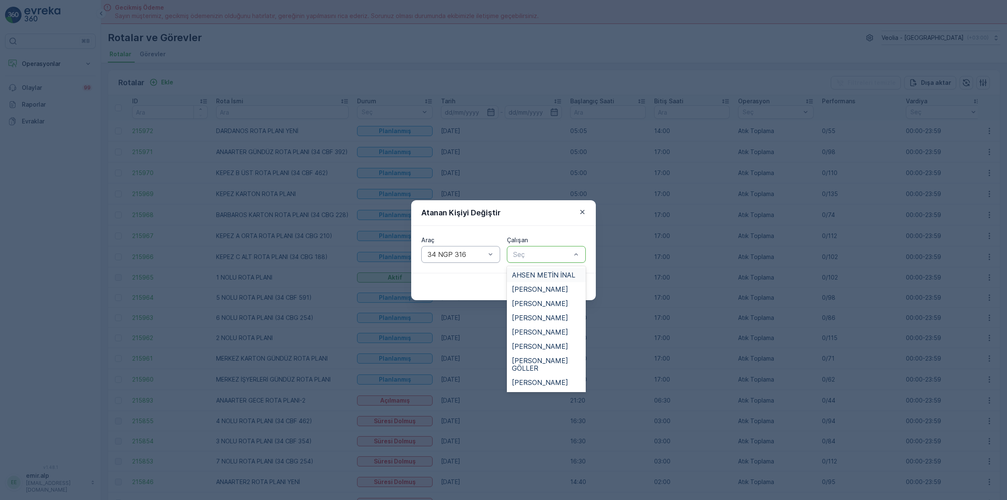
click at [517, 251] on div at bounding box center [542, 254] width 60 height 8
click at [537, 290] on span "[PERSON_NAME]" at bounding box center [540, 294] width 56 height 8
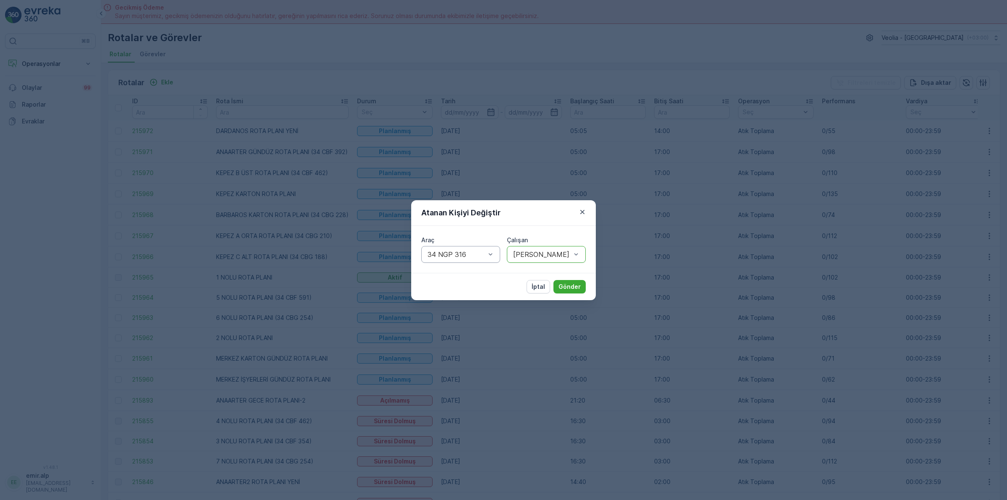
click at [553, 284] on div "İptal Gönder" at bounding box center [556, 286] width 59 height 13
click at [555, 283] on button "Gönder" at bounding box center [569, 286] width 32 height 13
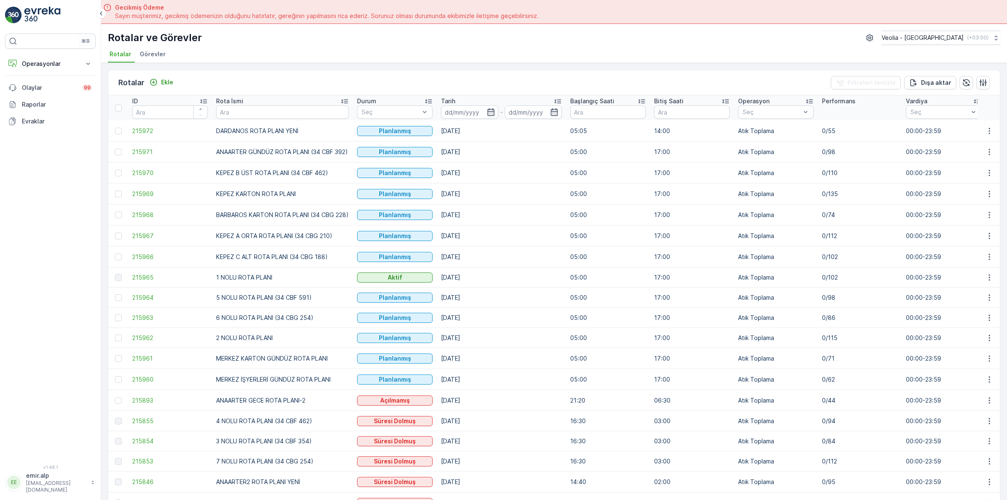
click at [968, 378] on td "00:00-23:59" at bounding box center [944, 379] width 84 height 21
click at [985, 378] on icon "button" at bounding box center [989, 379] width 8 height 8
click at [980, 428] on span "Atanan Kişiyi Değiştir" at bounding box center [965, 427] width 59 height 8
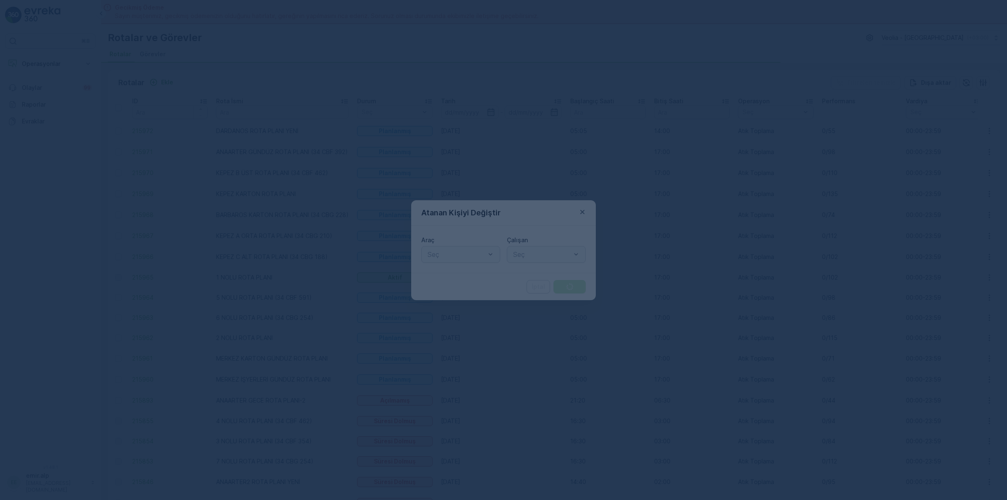
click at [440, 262] on div "Seç" at bounding box center [460, 254] width 79 height 17
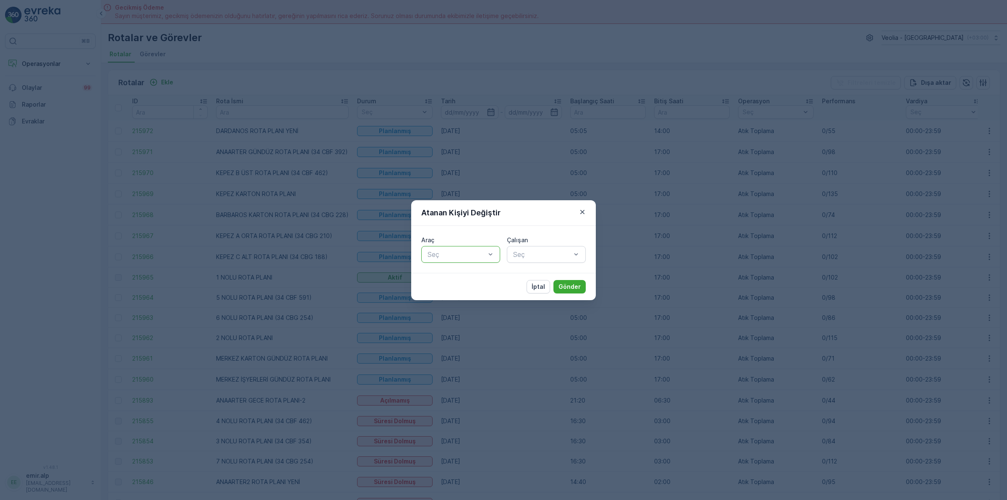
click at [446, 253] on div at bounding box center [457, 254] width 60 height 8
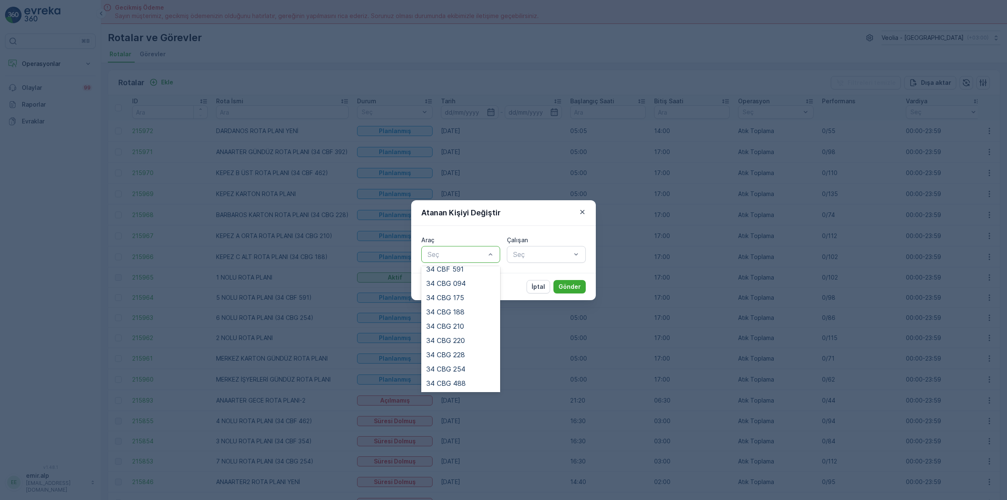
scroll to position [191, 0]
click at [468, 326] on div "34 NGP 242" at bounding box center [460, 327] width 69 height 8
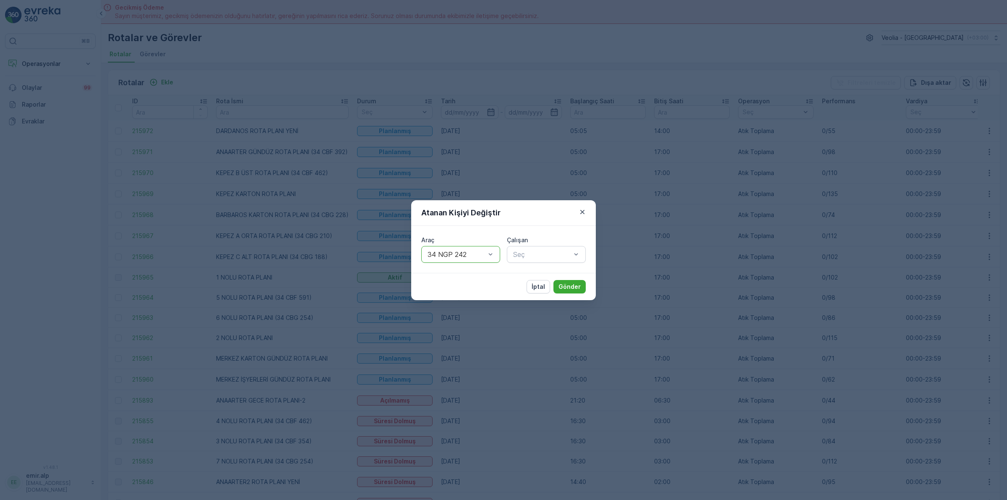
click at [526, 263] on div "Araç option 34 NGP 242, selected. 34 NGP 242 Çalışan Seç" at bounding box center [503, 249] width 185 height 47
click at [533, 254] on div at bounding box center [542, 254] width 60 height 8
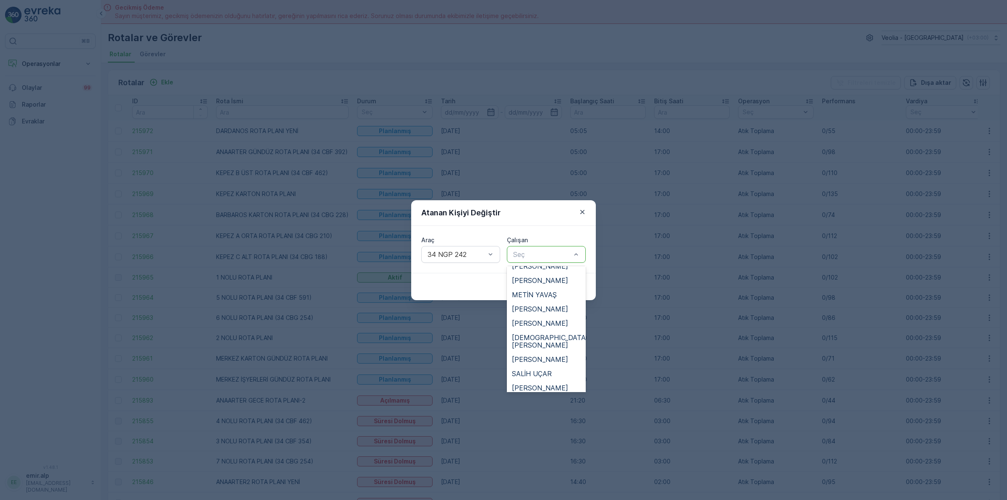
scroll to position [420, 0]
click at [544, 360] on span "[PERSON_NAME]" at bounding box center [540, 364] width 56 height 8
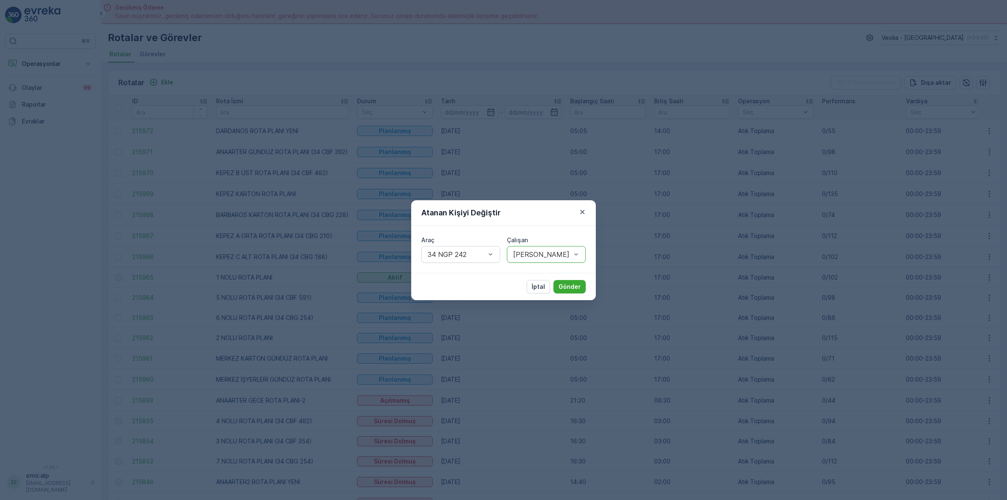
click at [579, 294] on div "İptal Gönder" at bounding box center [503, 286] width 185 height 27
click at [578, 290] on p "Gönder" at bounding box center [569, 286] width 22 height 8
